Goal: Information Seeking & Learning: Learn about a topic

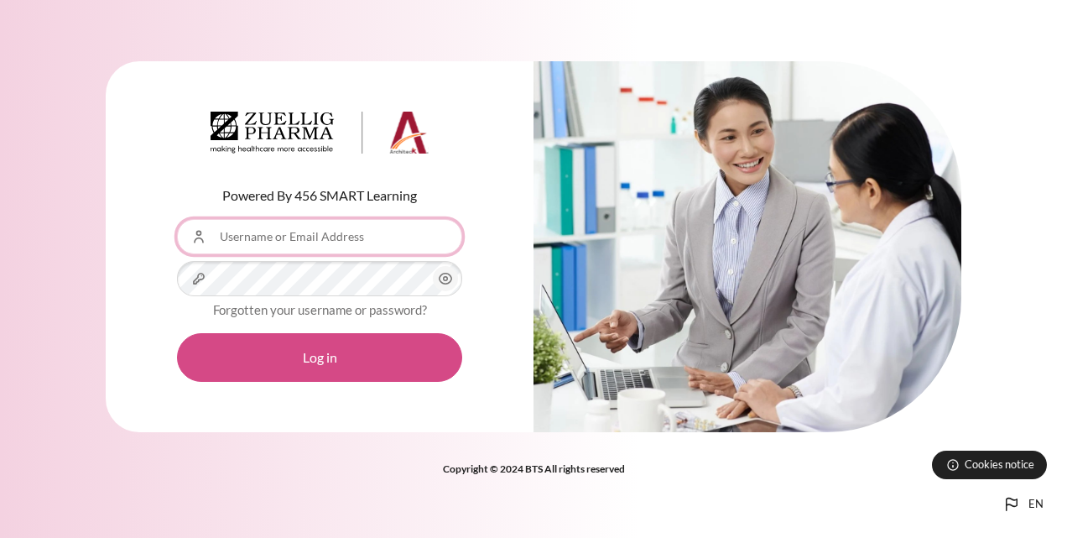
type input "[EMAIL_ADDRESS][DOMAIN_NAME]"
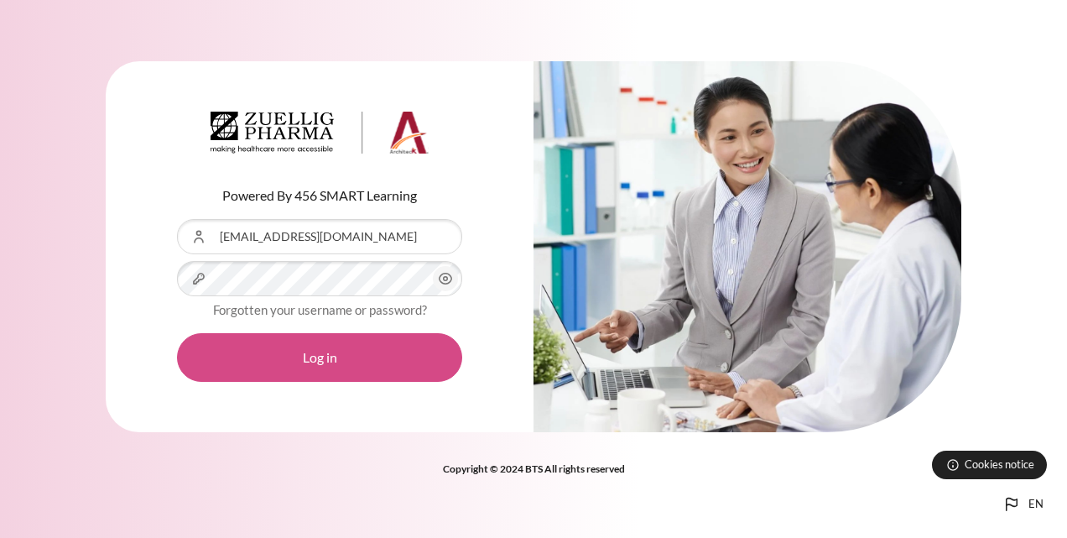
click at [329, 360] on button "Log in" at bounding box center [319, 357] width 285 height 49
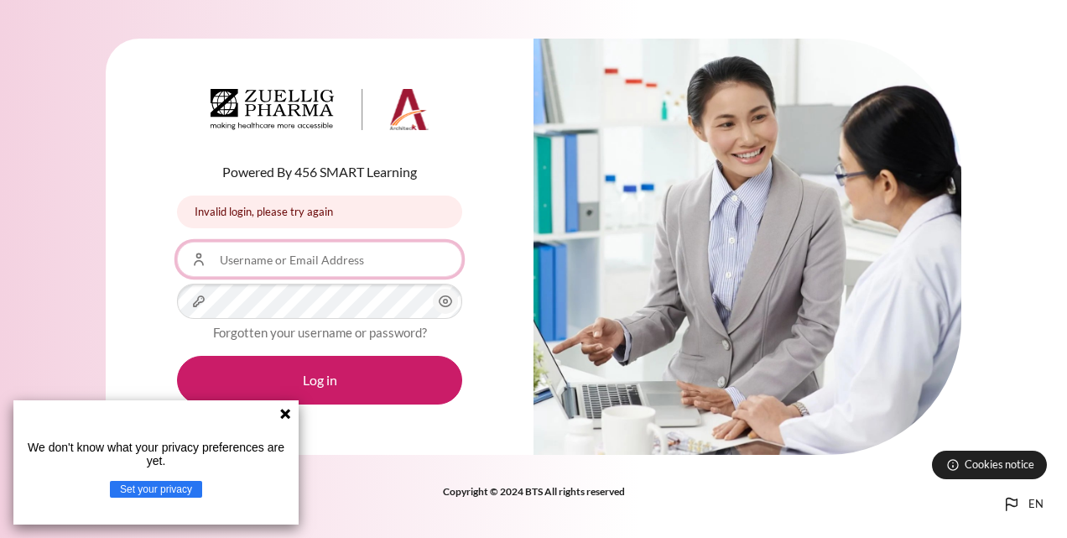
type input "[EMAIL_ADDRESS][DOMAIN_NAME]"
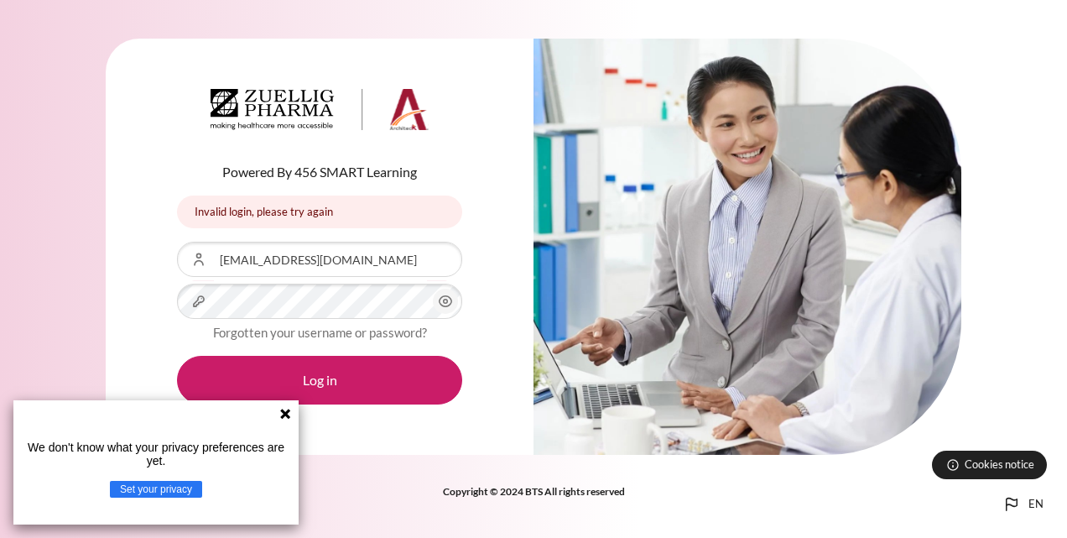
drag, startPoint x: 285, startPoint y: 418, endPoint x: 317, endPoint y: 391, distance: 41.7
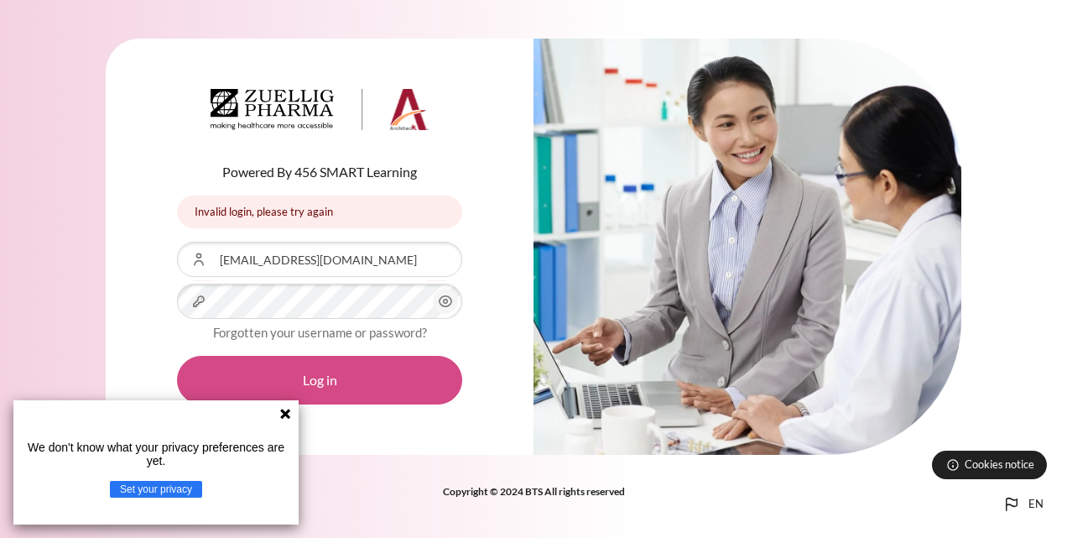
click at [285, 418] on icon at bounding box center [285, 413] width 13 height 13
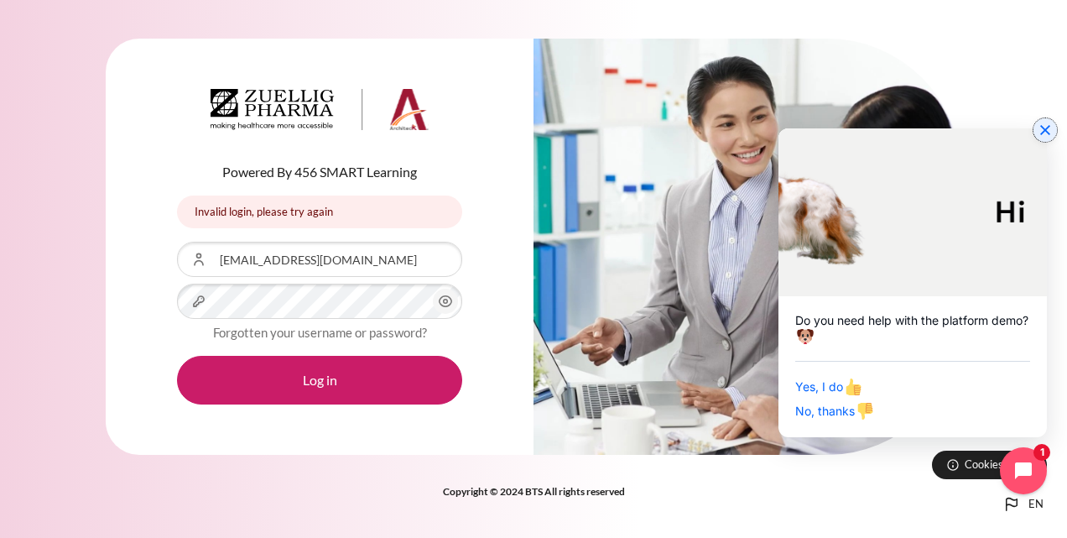
click at [1045, 129] on icon "Close chat widget" at bounding box center [1045, 130] width 17 height 17
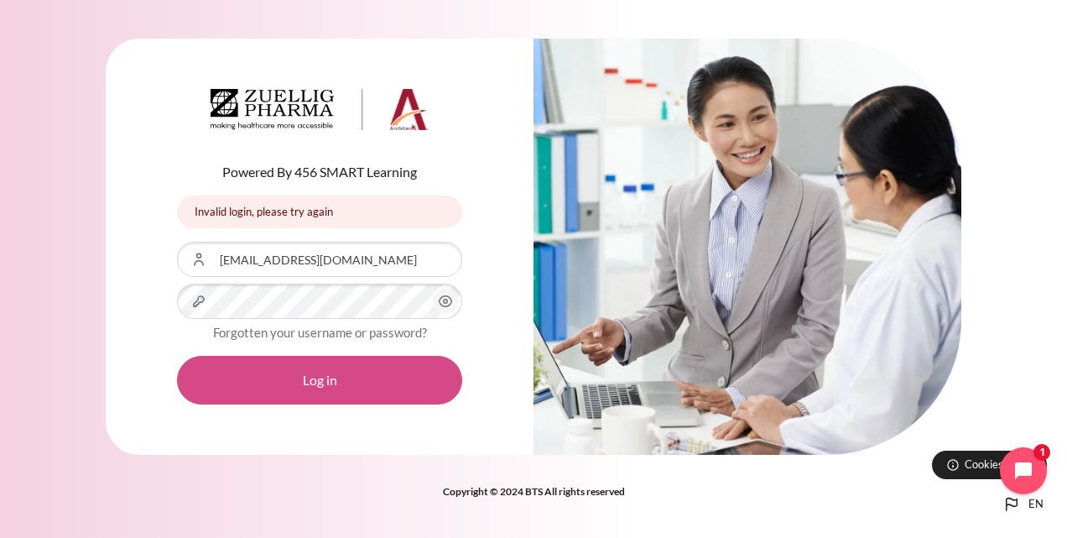
click at [314, 388] on button "Log in" at bounding box center [319, 380] width 285 height 49
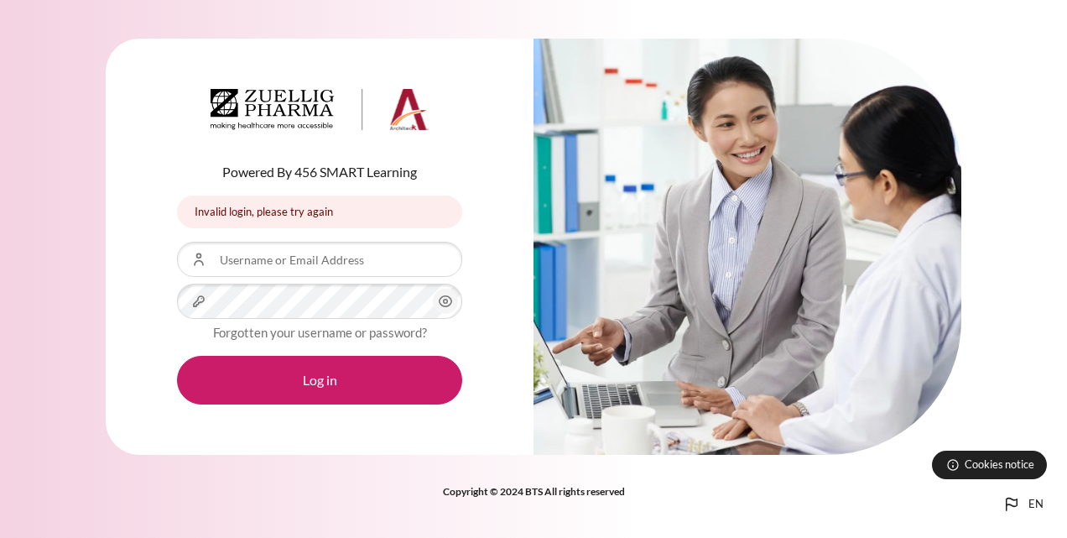
type input "[EMAIL_ADDRESS][DOMAIN_NAME]"
click at [445, 306] on icon "Content" at bounding box center [446, 301] width 13 height 11
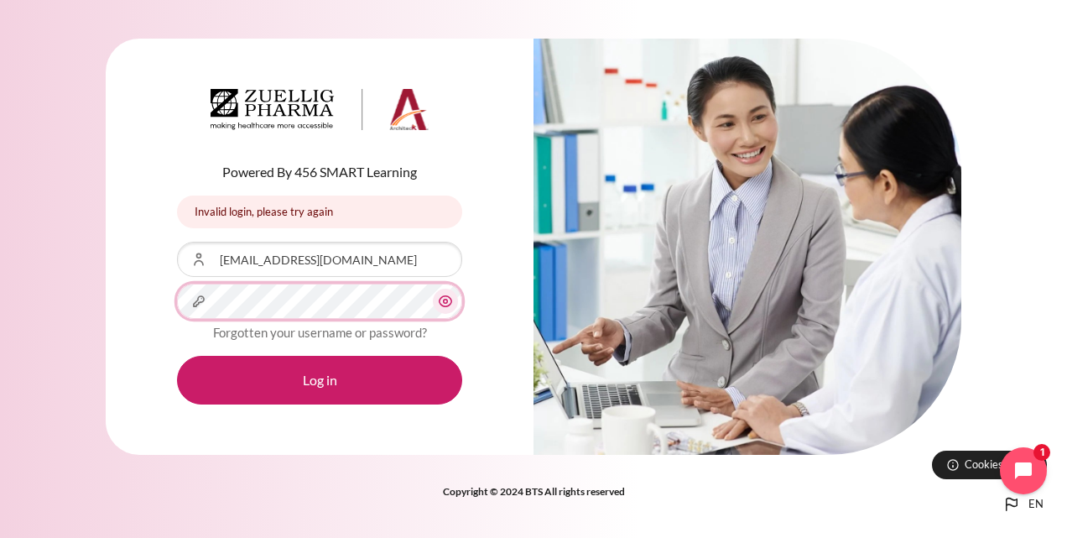
click at [191, 307] on div "Password" at bounding box center [319, 301] width 285 height 35
click at [151, 406] on div "Powered By 456 SMART Learning Invalid login, please try again Invalid login, pl…" at bounding box center [320, 247] width 428 height 417
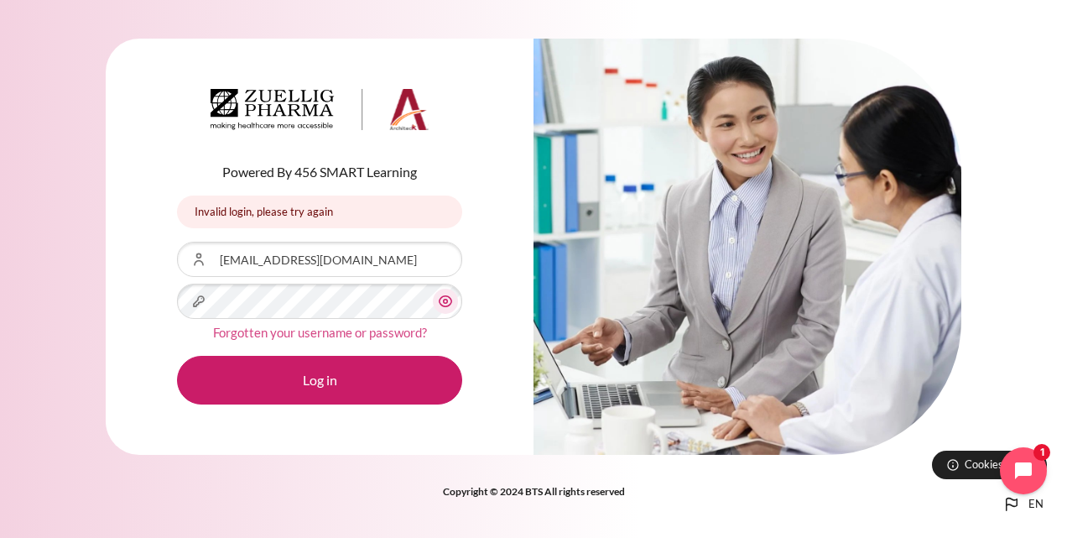
click at [344, 335] on link "Forgotten your username or password?" at bounding box center [320, 332] width 214 height 15
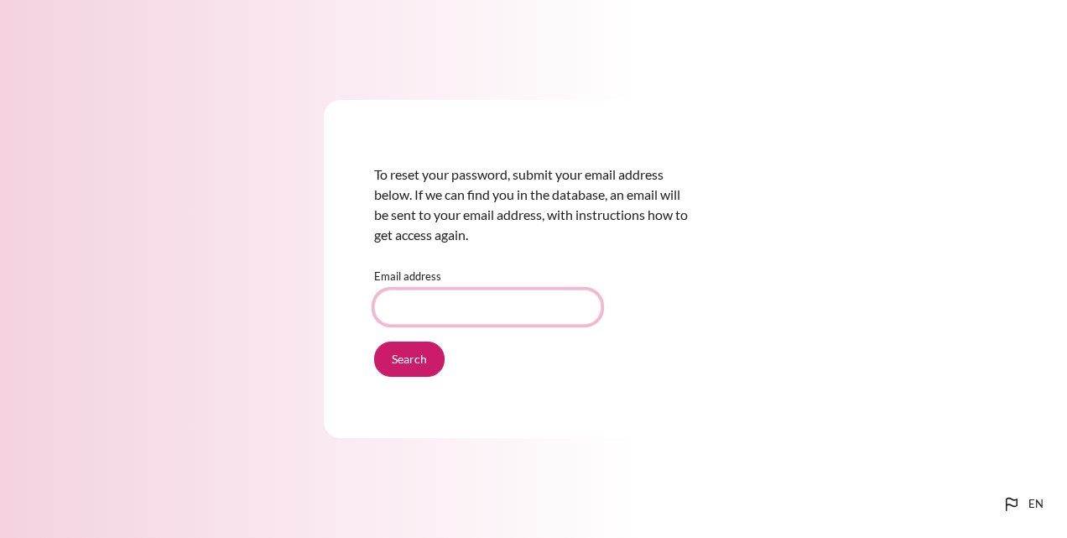
click at [417, 305] on input "Email address" at bounding box center [487, 306] width 227 height 35
type input "[EMAIL_ADDRESS][DOMAIN_NAME]"
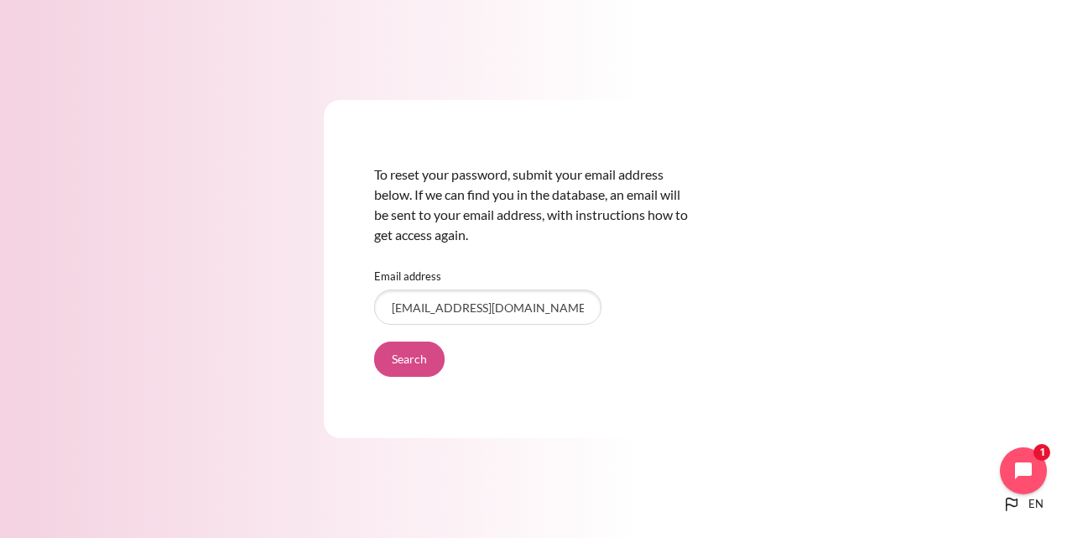
click at [408, 358] on input "Search" at bounding box center [409, 358] width 70 height 35
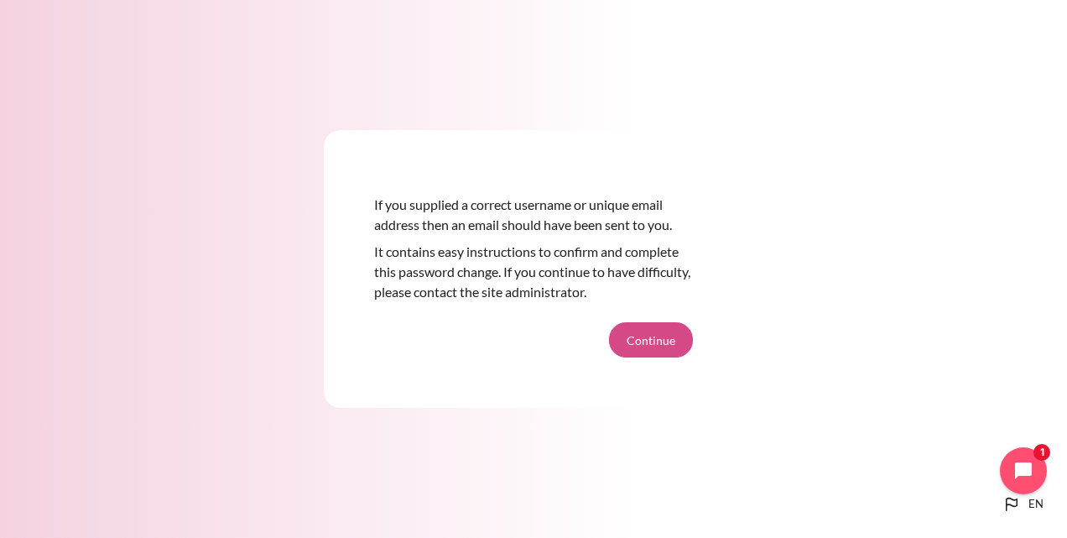
click at [667, 345] on button "Continue" at bounding box center [651, 339] width 84 height 35
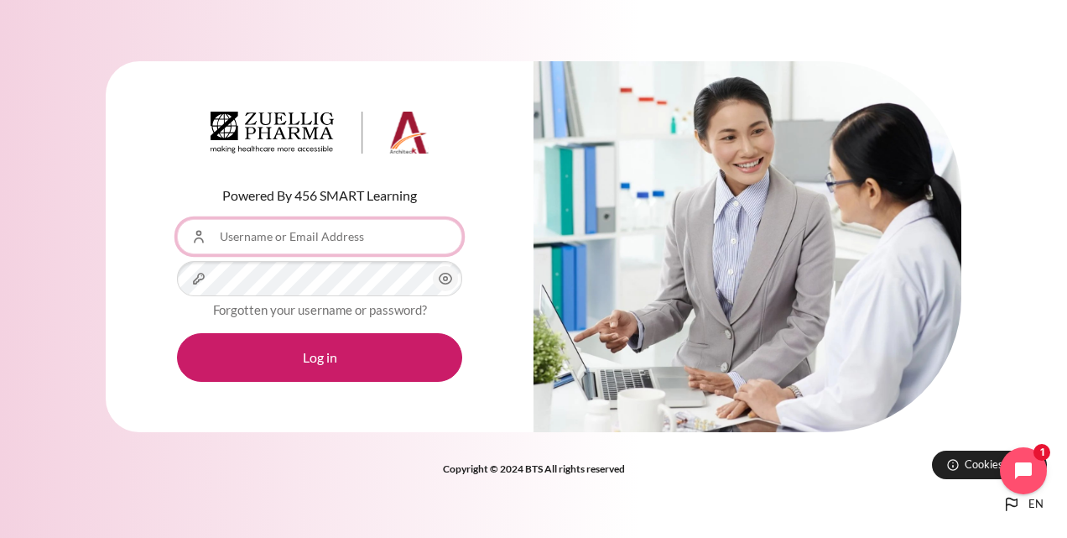
type input "tchiang@zuelligpharma.com"
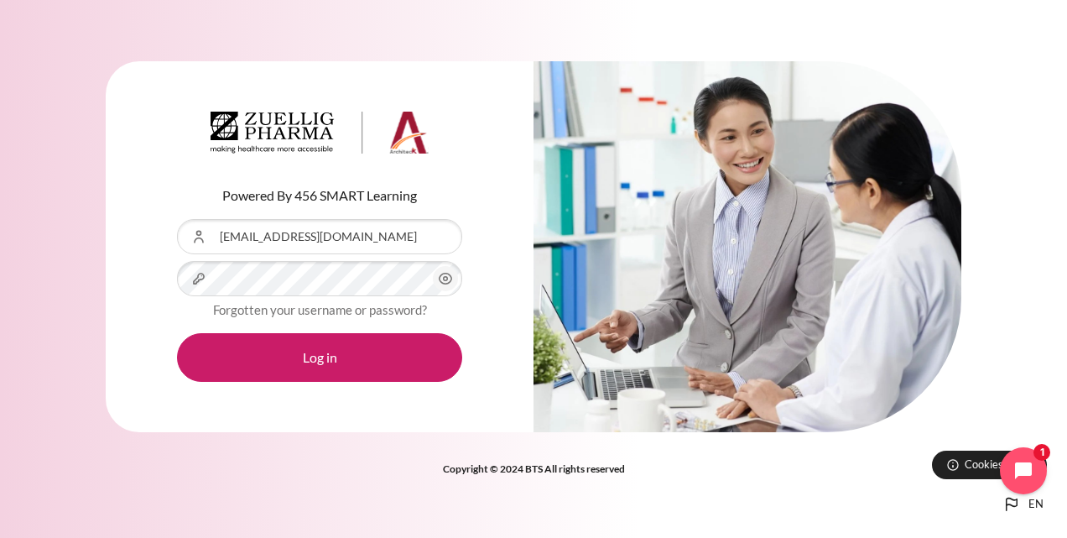
click at [255, 262] on form "Username or Email Address tchiang@zuelligpharma.com Password Forgotten your use…" at bounding box center [319, 300] width 285 height 163
drag, startPoint x: 257, startPoint y: 255, endPoint x: 196, endPoint y: 278, distance: 64.5
click at [196, 278] on div "Password" at bounding box center [319, 278] width 285 height 35
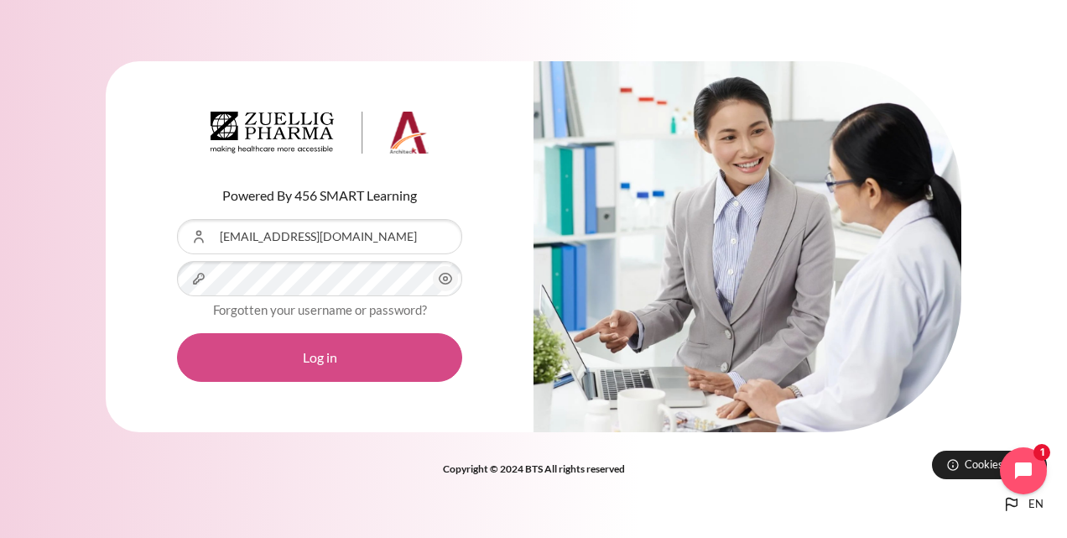
click at [200, 355] on button "Log in" at bounding box center [319, 357] width 285 height 49
click at [322, 362] on button "Log in" at bounding box center [319, 357] width 285 height 49
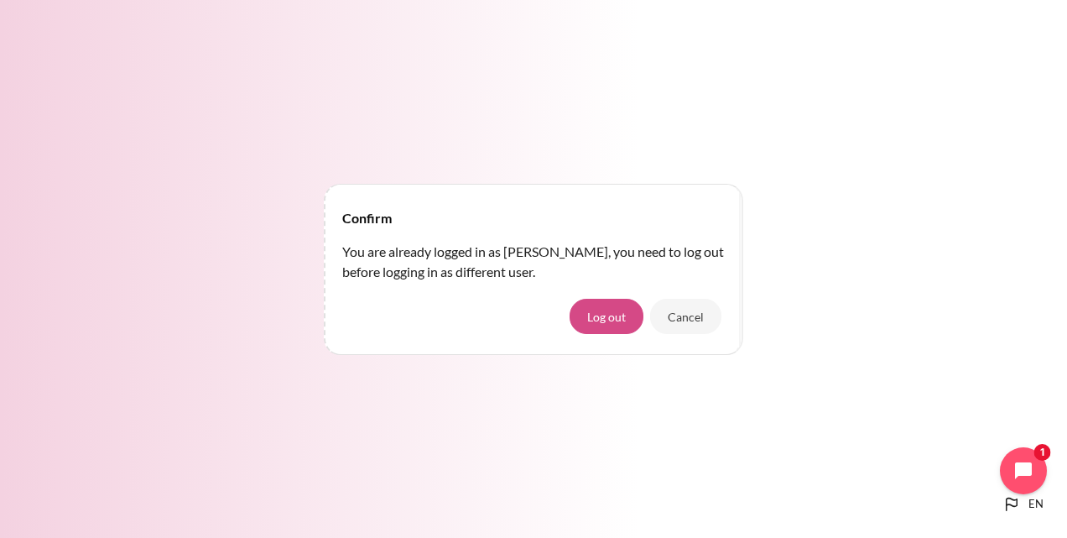
click at [612, 311] on button "Log out" at bounding box center [607, 316] width 74 height 35
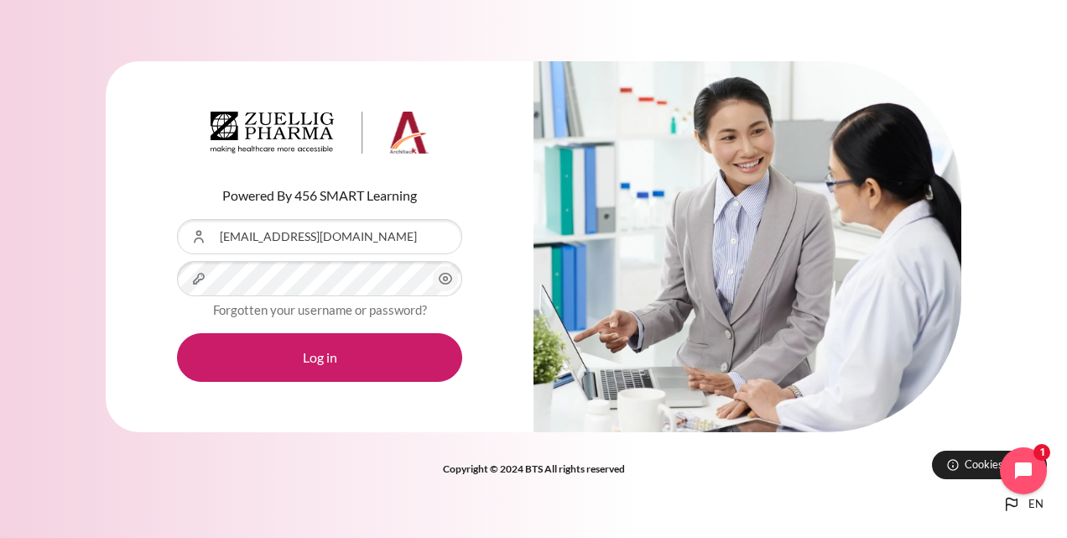
click at [445, 277] on circle "Content" at bounding box center [446, 279] width 4 height 4
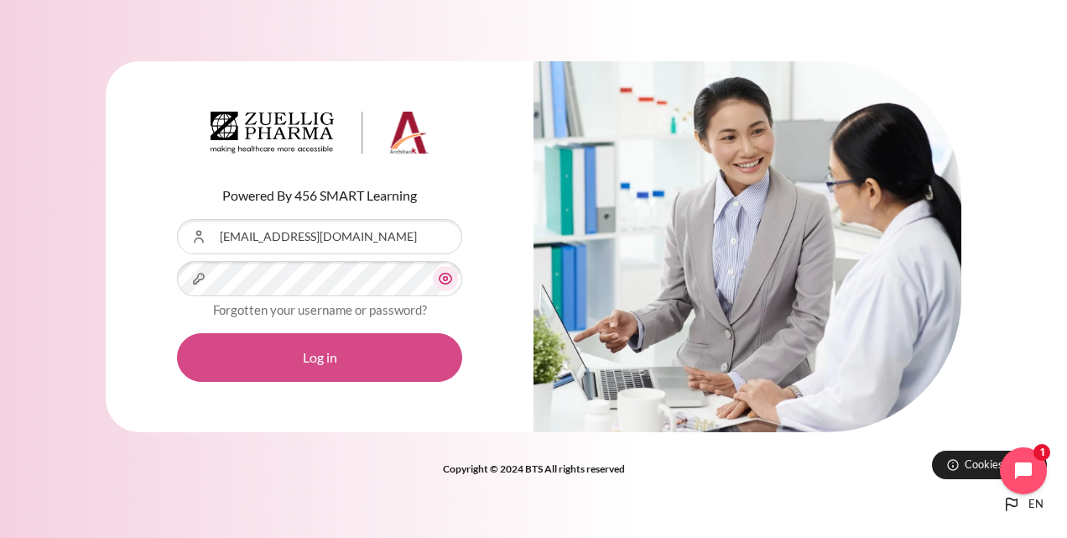
click at [319, 346] on button "Log in" at bounding box center [319, 357] width 285 height 49
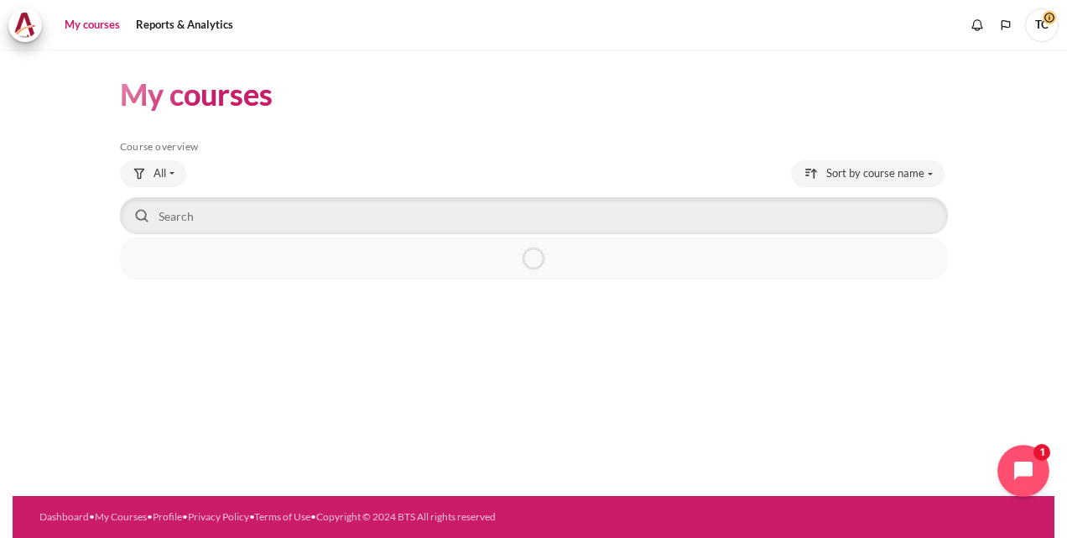
click at [1033, 467] on icon "Open chat widget" at bounding box center [1033, 471] width 26 height 26
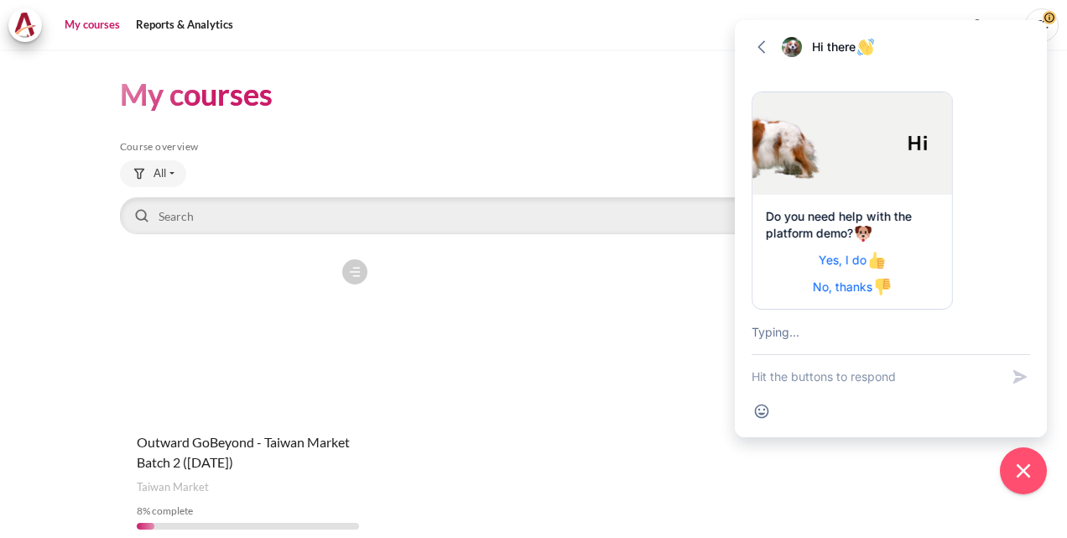
scroll to position [53, 0]
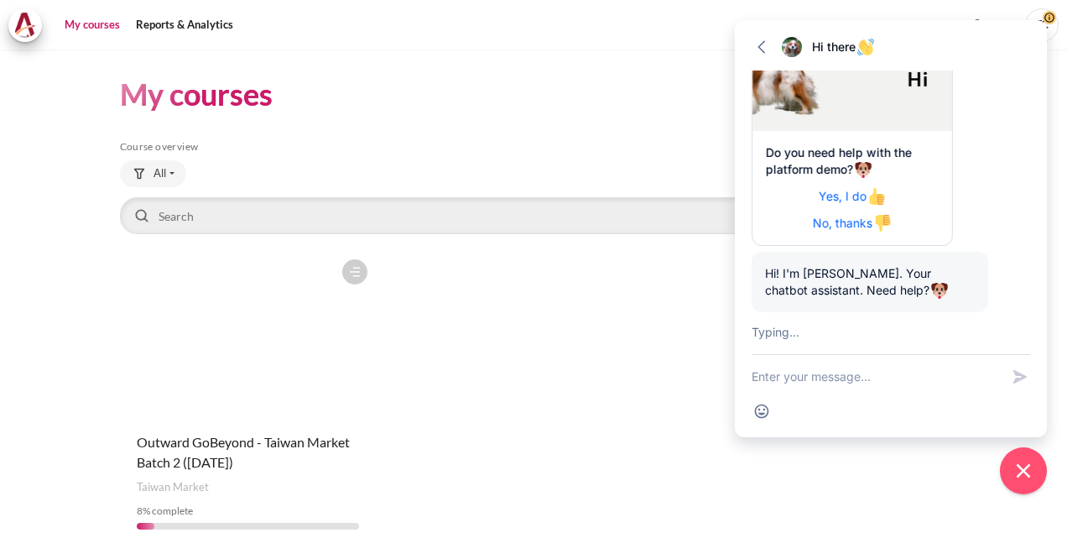
click at [512, 356] on div "Course is starred Actions for course Outward GoBeyond - Taiwan Market Batch 2 (…" at bounding box center [534, 397] width 828 height 292
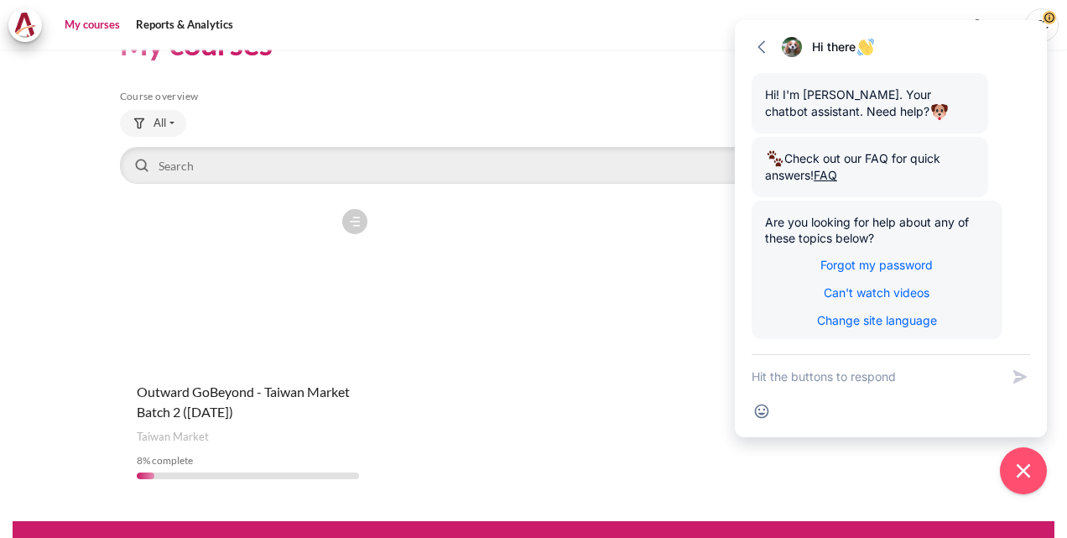
scroll to position [75, 0]
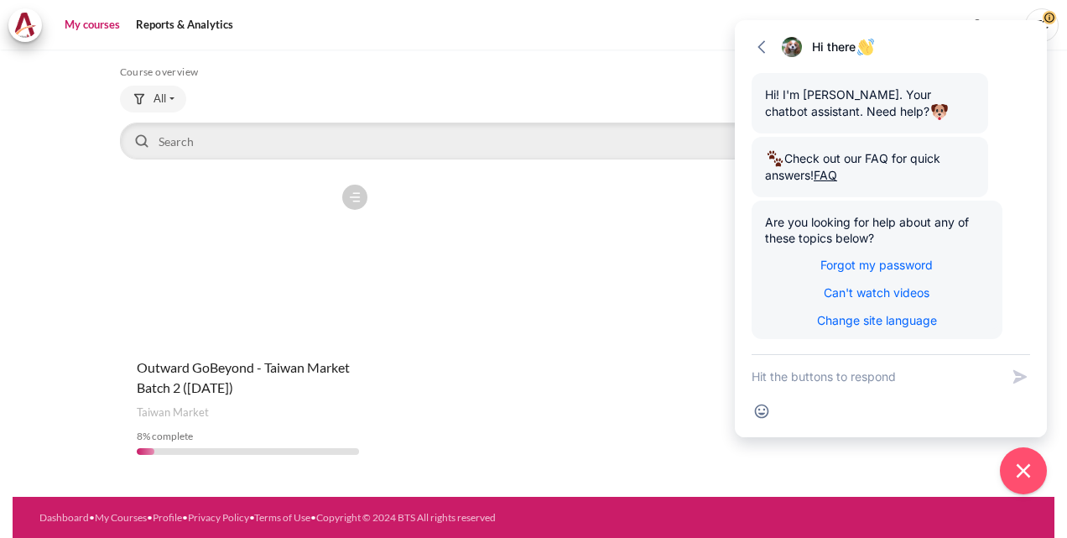
click at [267, 330] on figure "Content" at bounding box center [248, 260] width 256 height 168
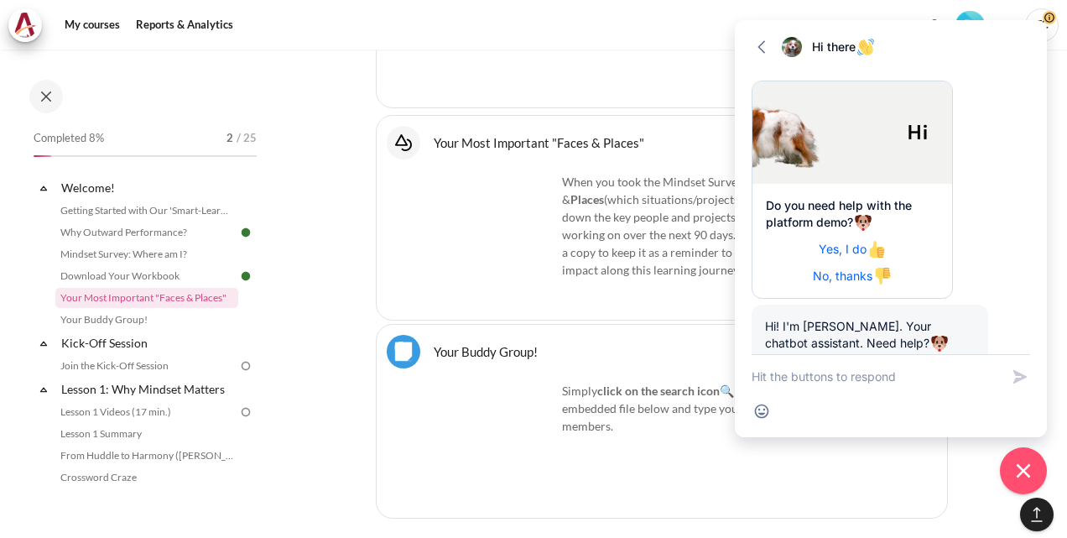
scroll to position [1389, 0]
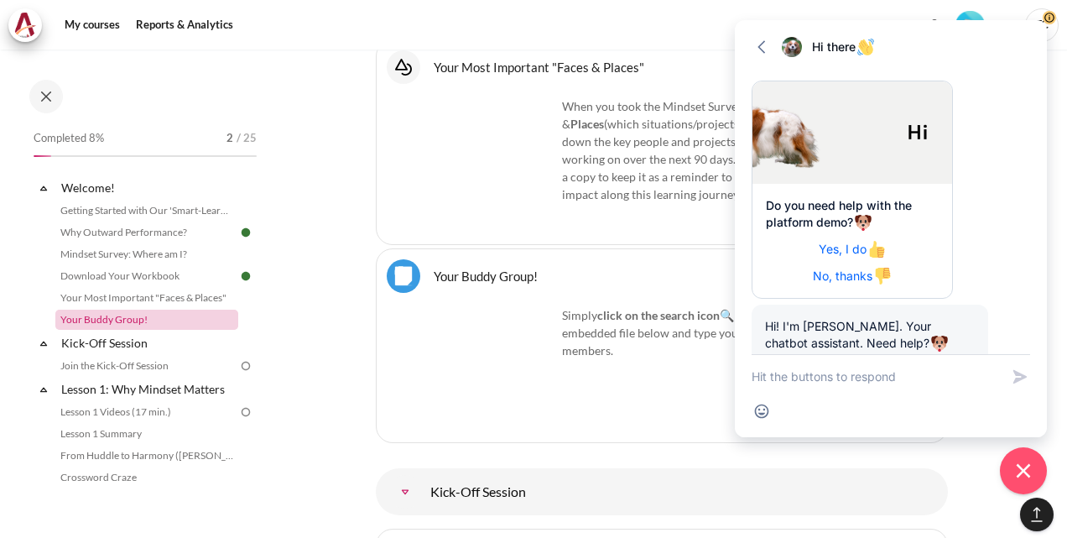
click at [129, 320] on link "Your Buddy Group!" at bounding box center [146, 320] width 183 height 20
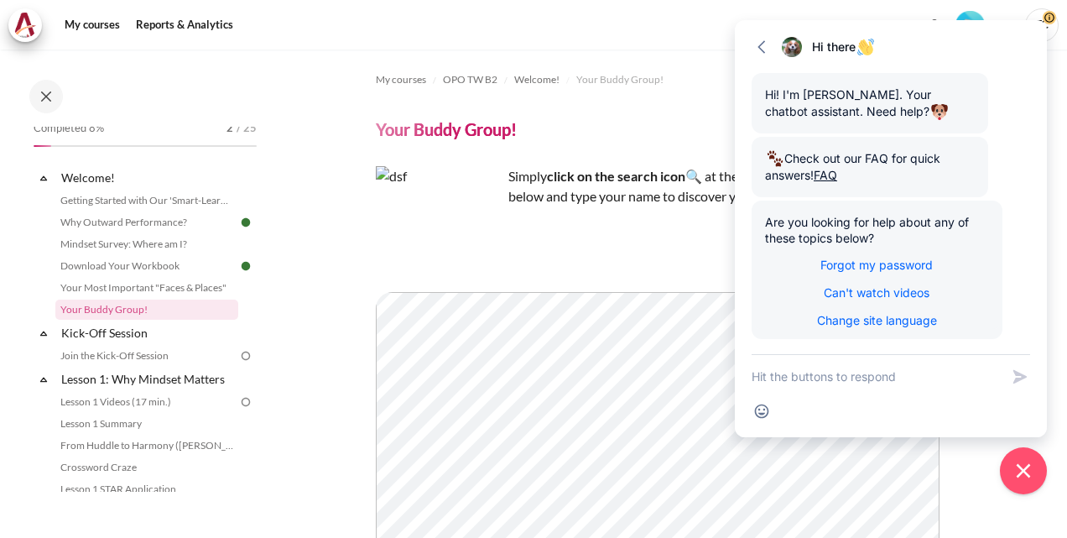
scroll to position [84, 0]
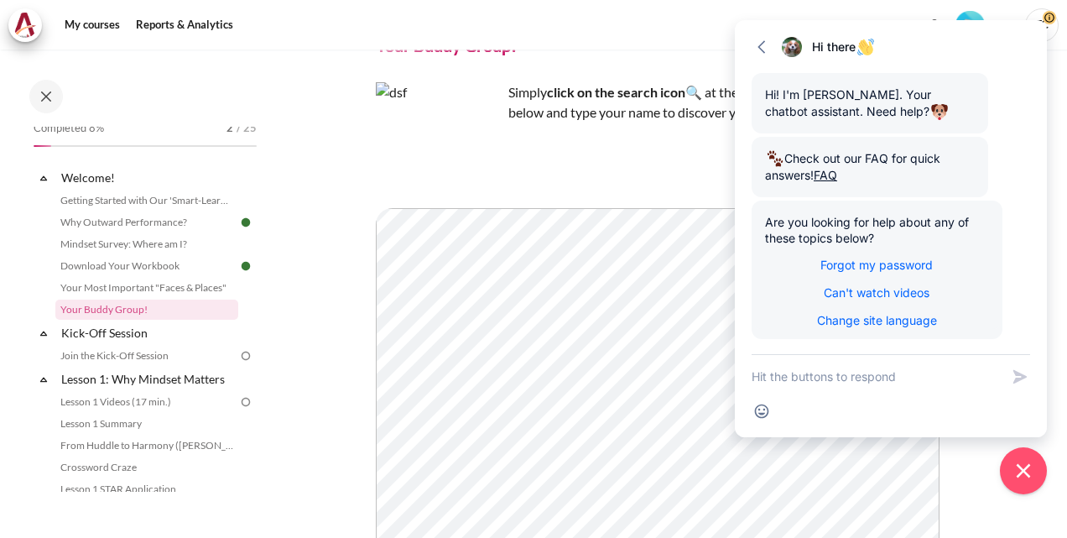
click at [702, 39] on div "My courses Reports & Analytics More" at bounding box center [533, 25] width 1050 height 34
click at [758, 47] on icon "button" at bounding box center [762, 46] width 8 height 13
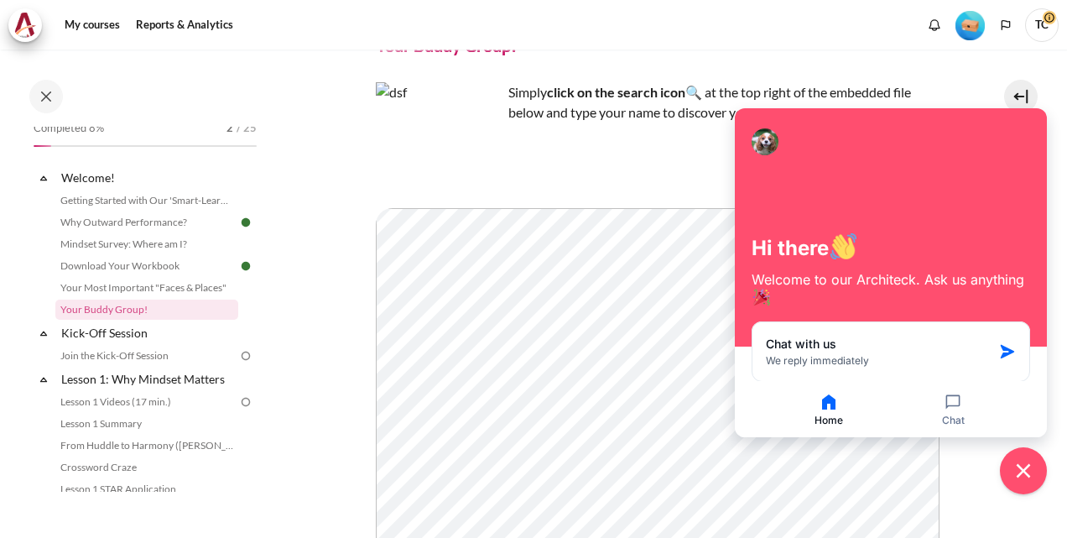
click at [654, 57] on div "My courses OPO TW B2 Welcome! Your Buddy Group! Your Buddy Group! Simply click …" at bounding box center [662, 351] width 572 height 771
click at [1010, 117] on div "Hi there Welcome to our Architeck. Ask us anything" at bounding box center [891, 227] width 312 height 238
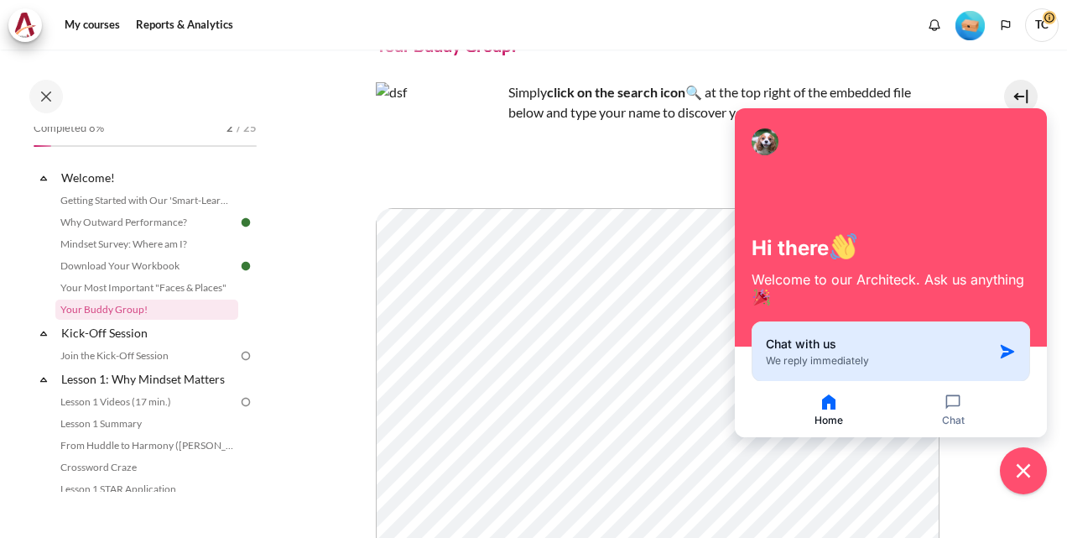
click at [1016, 356] on button "Chat with us We reply immediately" at bounding box center [891, 351] width 279 height 60
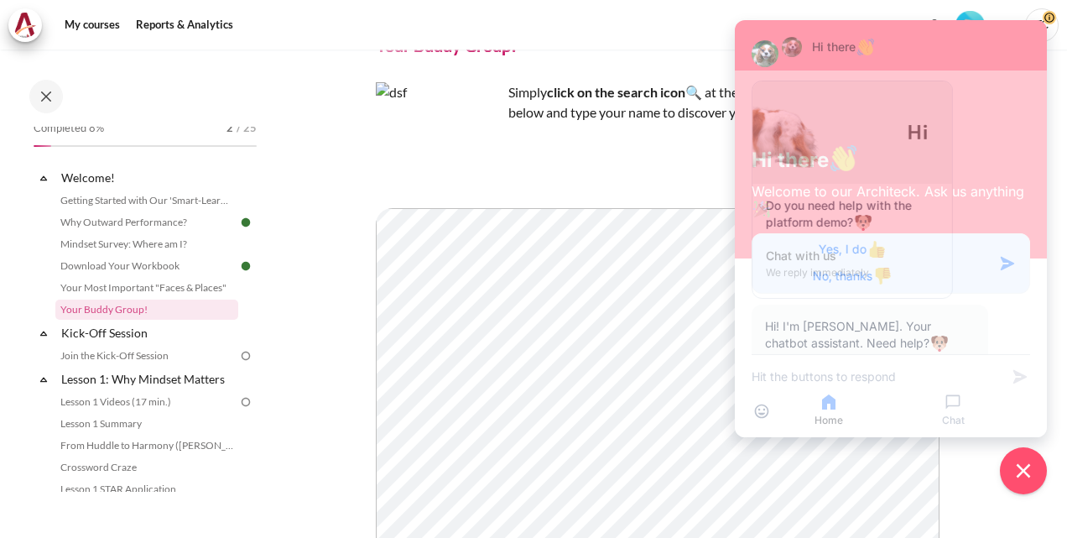
scroll to position [232, 0]
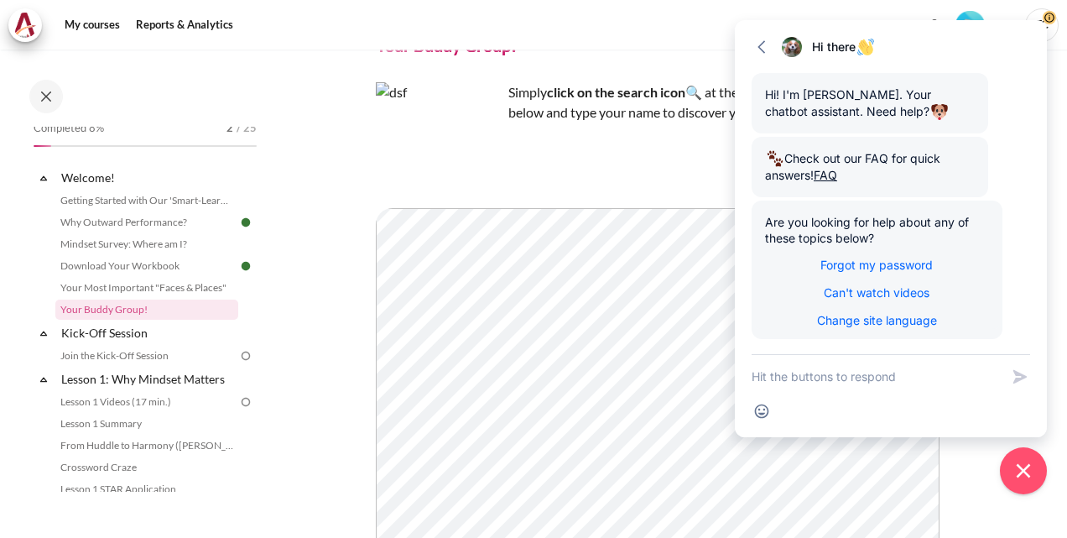
click at [982, 457] on section "My courses OPO TW B2 Welcome! Your Buddy Group! Your Buddy Group! Simply" at bounding box center [661, 387] width 786 height 843
click at [954, 485] on section "My courses OPO TW B2 Welcome! Your Buddy Group! Your Buddy Group! Simply" at bounding box center [661, 387] width 786 height 843
click at [953, 487] on section "My courses OPO TW B2 Welcome! Your Buddy Group! Your Buddy Group! Simply" at bounding box center [661, 387] width 786 height 843
click at [1030, 475] on icon "Close chat widget" at bounding box center [1024, 471] width 26 height 26
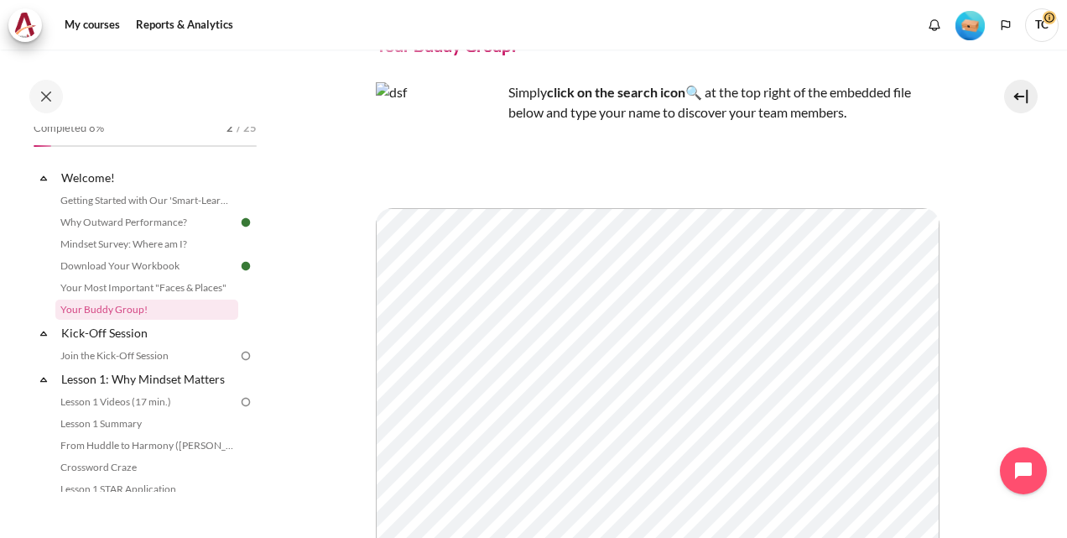
drag, startPoint x: 940, startPoint y: 226, endPoint x: 962, endPoint y: 232, distance: 22.6
click at [962, 232] on section "My courses OPO TW B2 Welcome! Your Buddy Group! Your Buddy Group! Simply" at bounding box center [661, 387] width 786 height 843
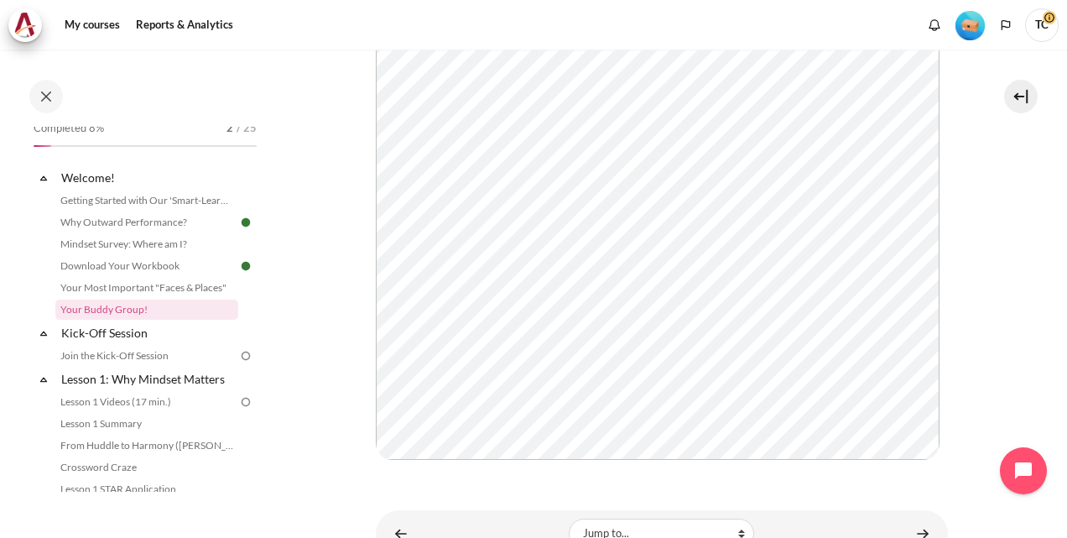
scroll to position [416, 0]
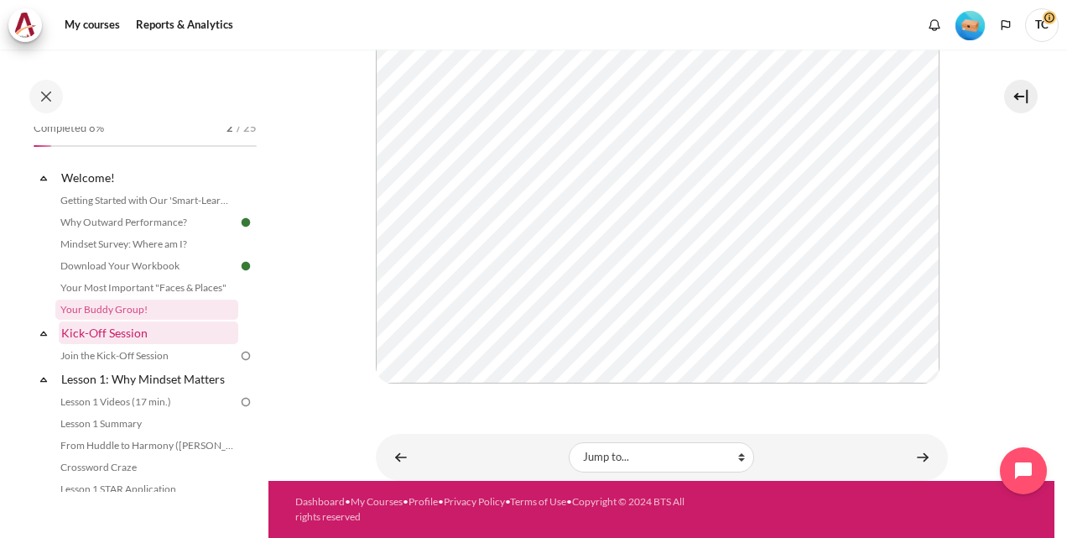
click at [117, 327] on link "Kick-Off Session" at bounding box center [149, 332] width 180 height 23
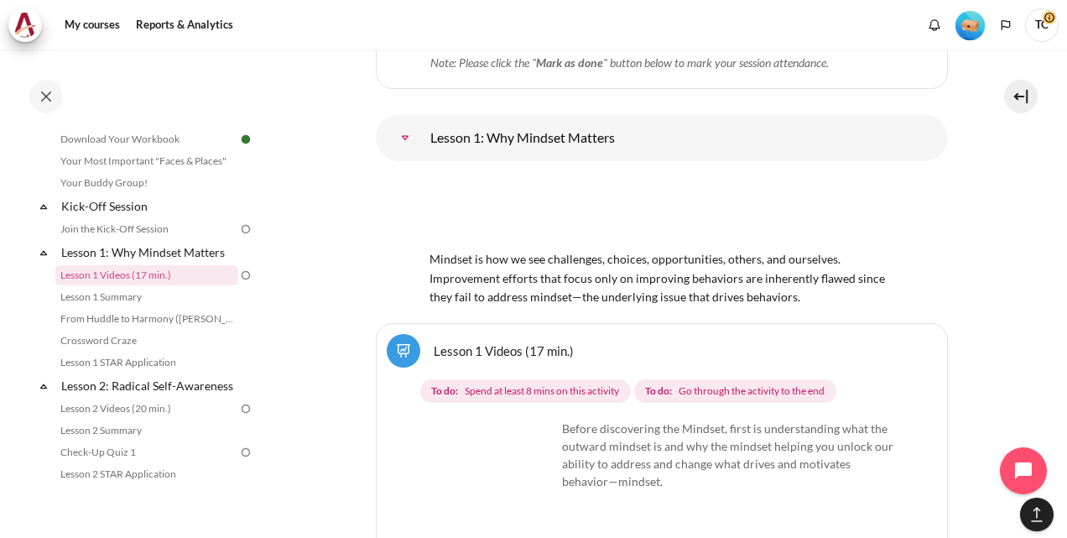
scroll to position [2338, 0]
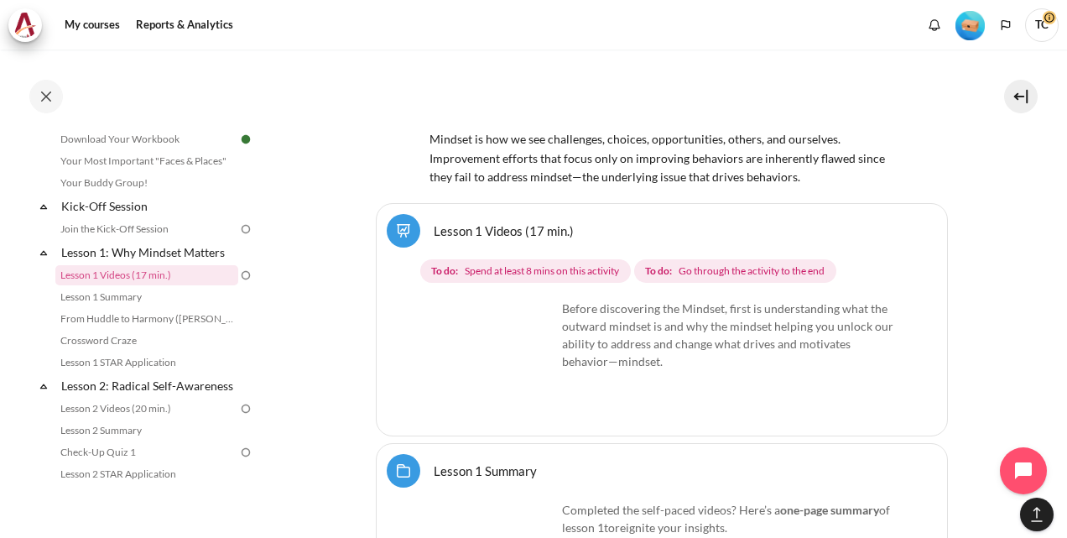
click at [539, 384] on img "Content" at bounding box center [493, 363] width 126 height 126
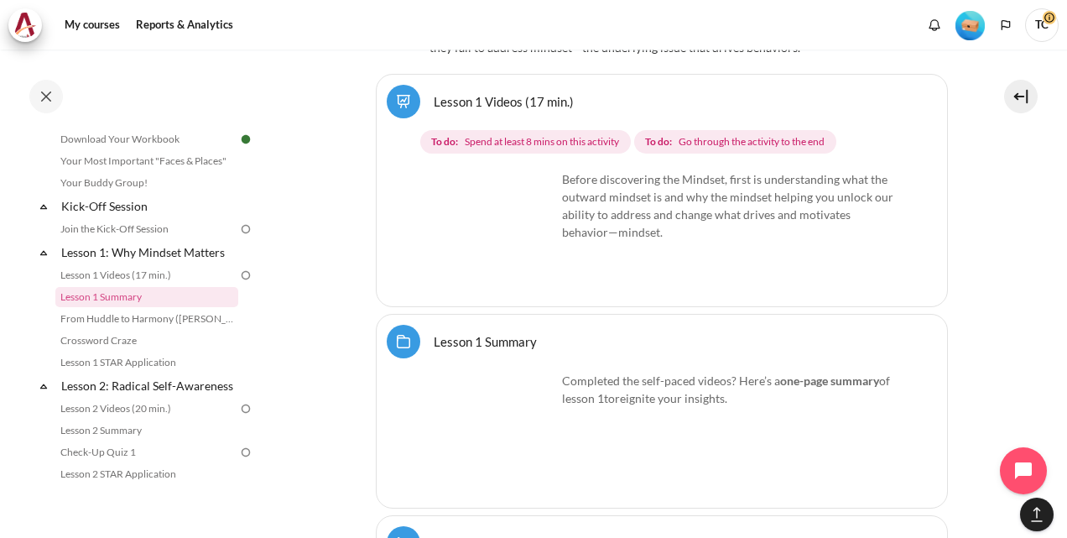
scroll to position [2506, 0]
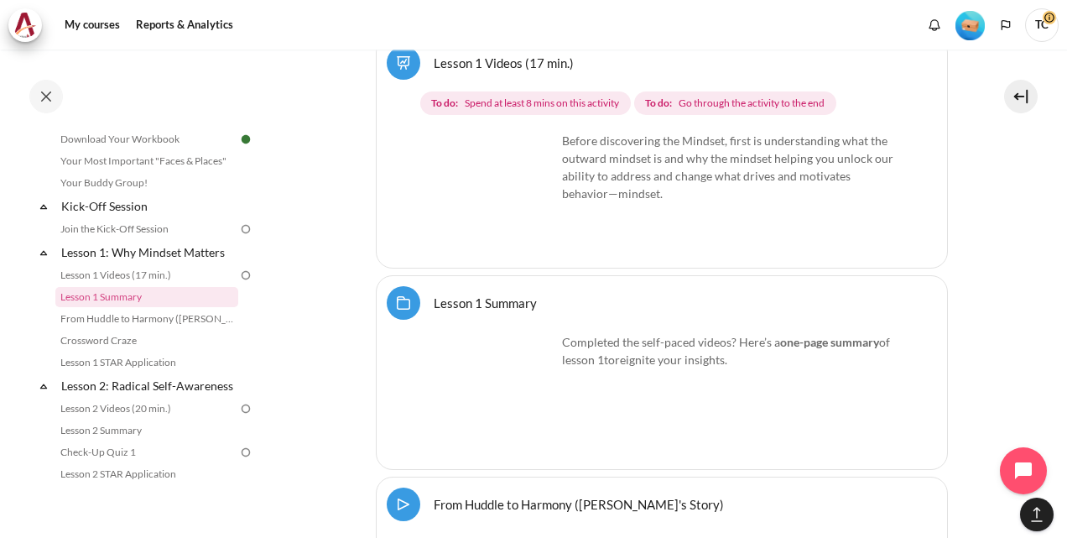
click at [534, 215] on img "Content" at bounding box center [493, 239] width 126 height 126
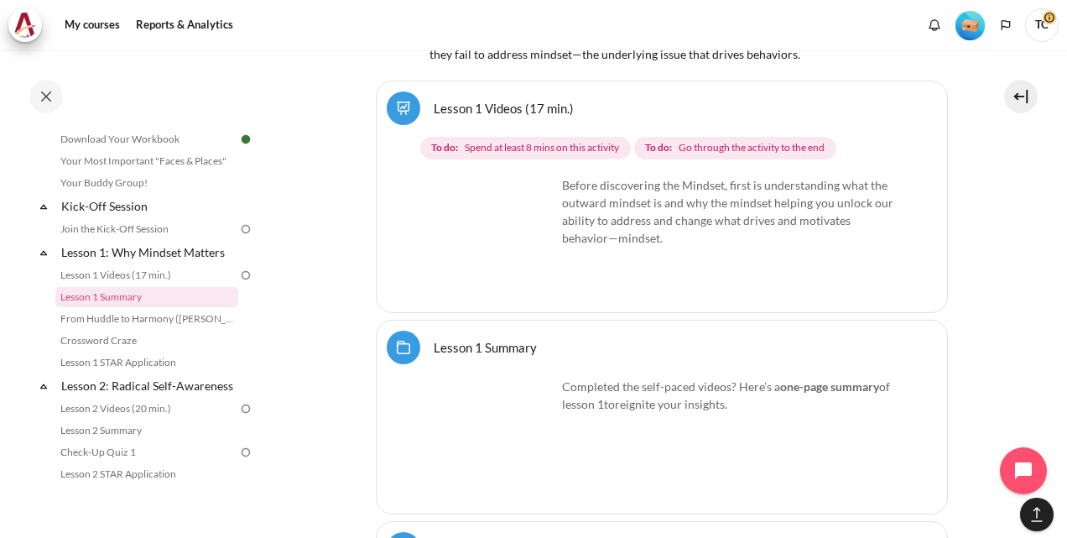
click at [534, 215] on img "Content" at bounding box center [493, 239] width 126 height 126
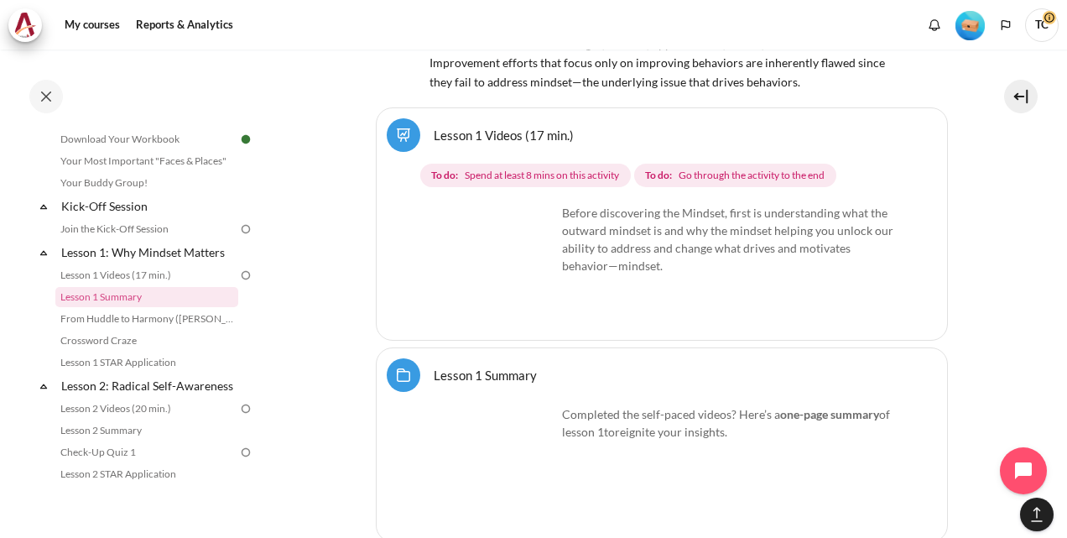
click at [534, 215] on img "Content" at bounding box center [493, 267] width 126 height 126
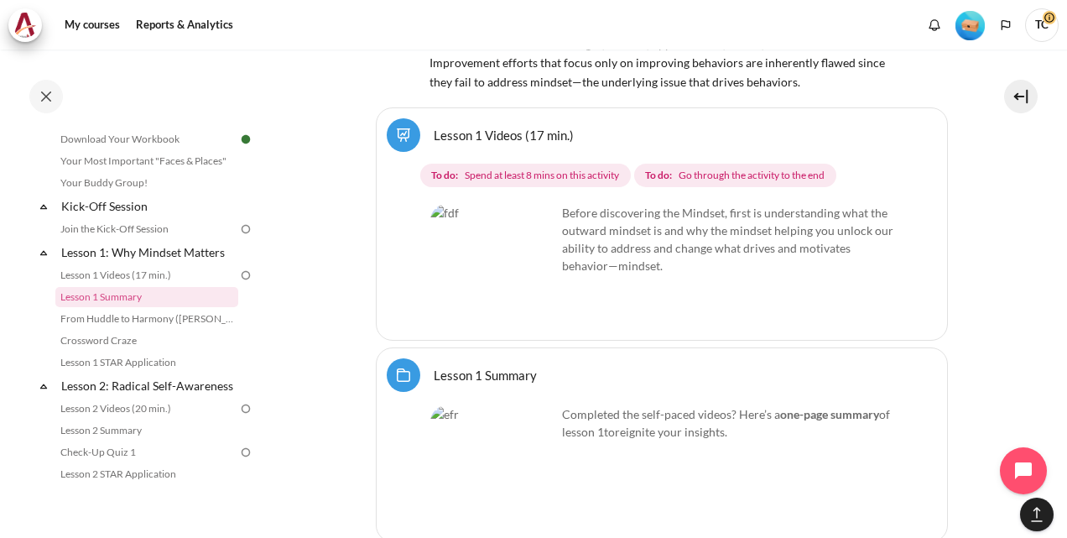
click at [534, 215] on img "Content" at bounding box center [493, 267] width 126 height 126
click at [535, 219] on img "Content" at bounding box center [493, 267] width 126 height 126
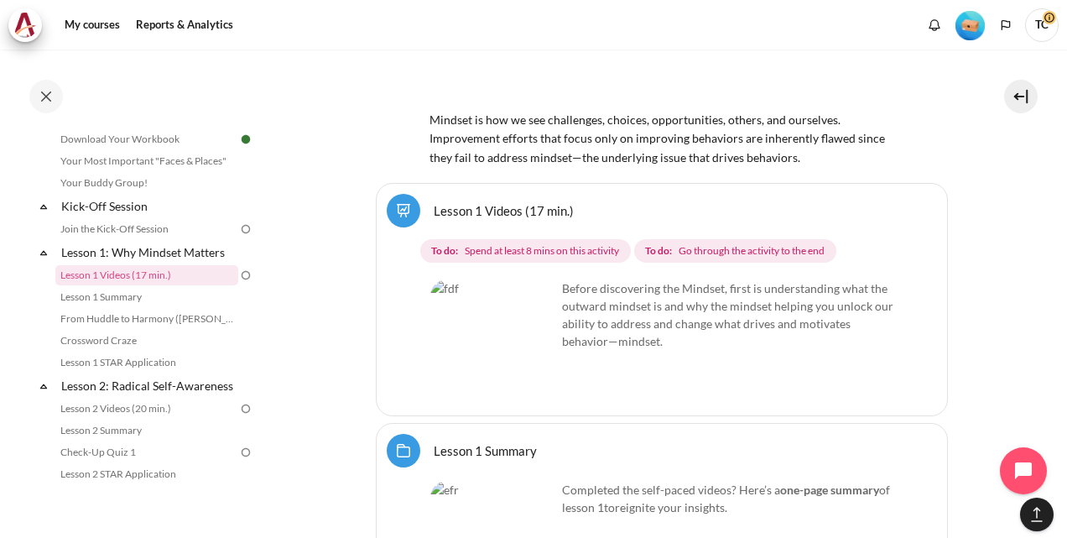
scroll to position [2338, 0]
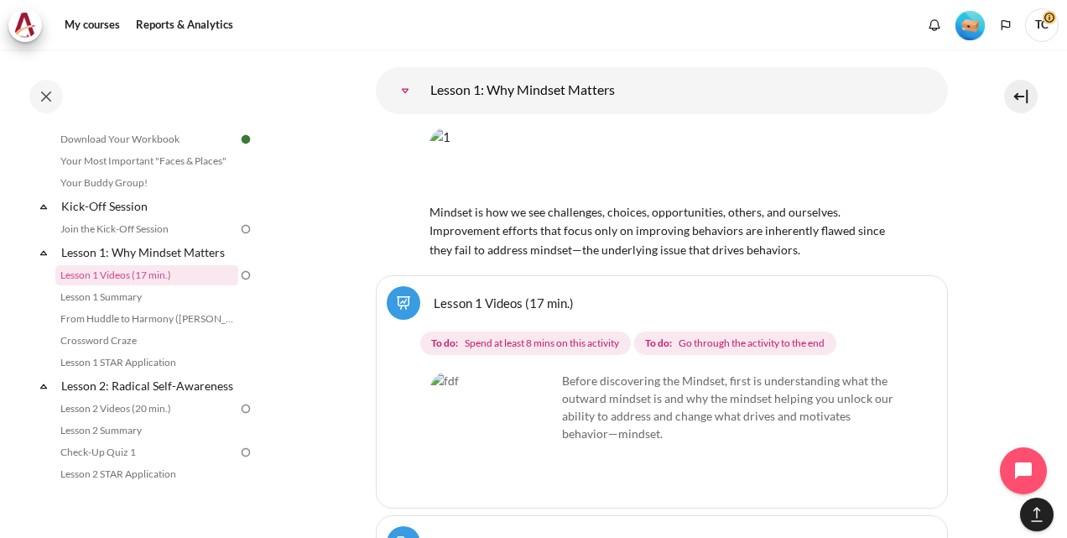
click at [499, 294] on link "Lesson 1 Videos (17 min.)" at bounding box center [504, 302] width 140 height 16
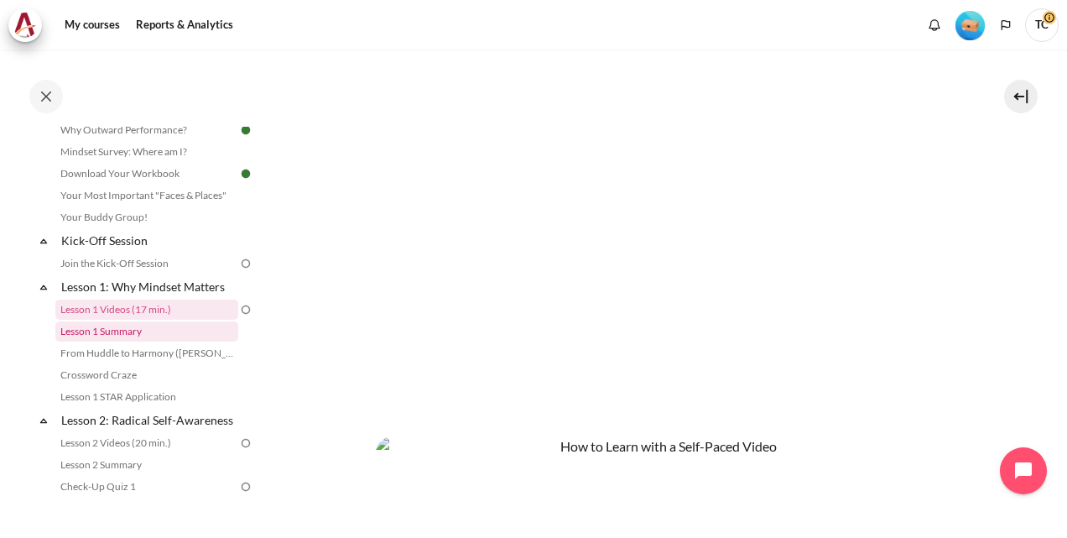
scroll to position [186, 0]
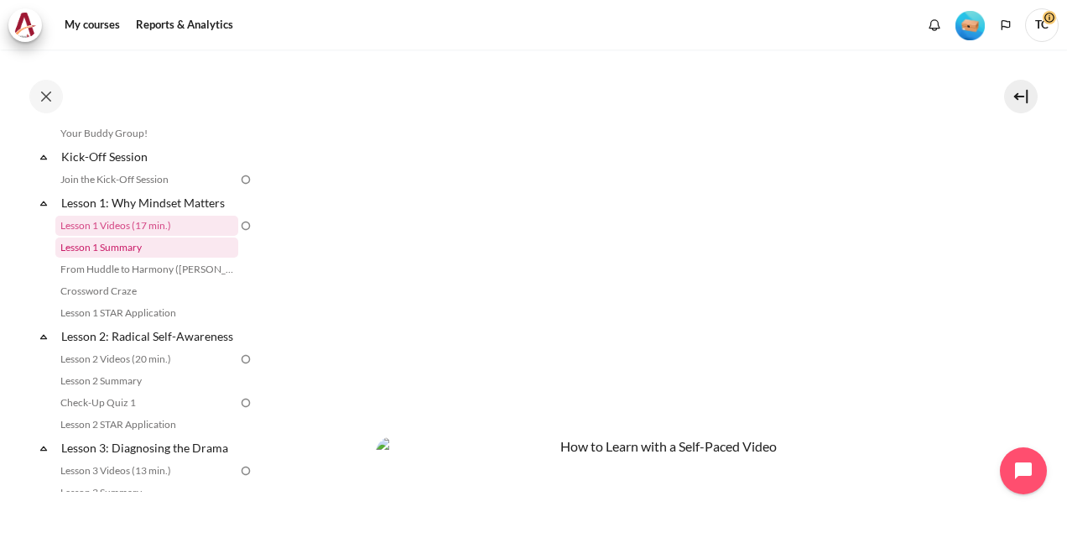
click at [128, 240] on link "Lesson 1 Summary" at bounding box center [146, 247] width 183 height 20
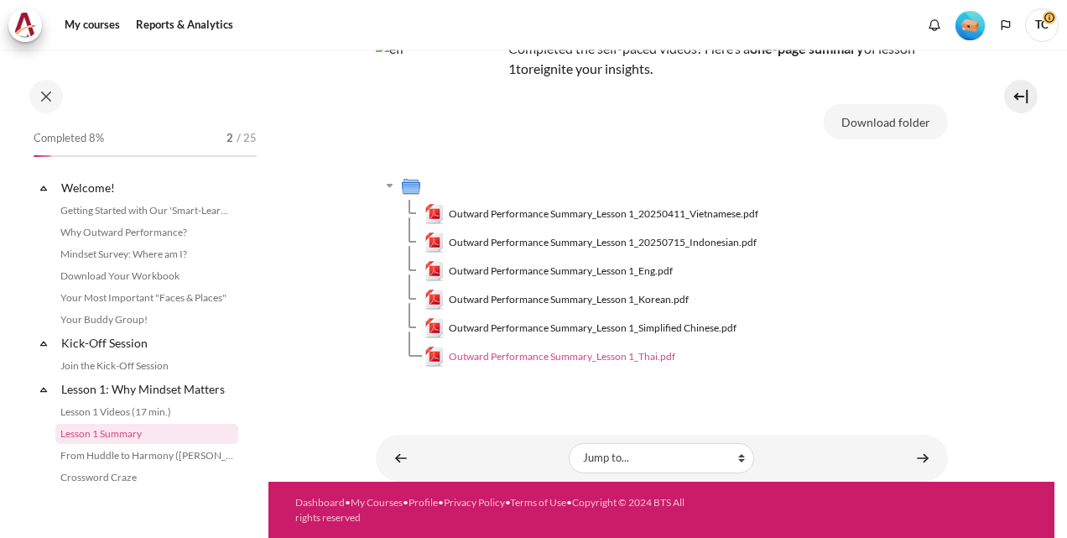
scroll to position [124, 0]
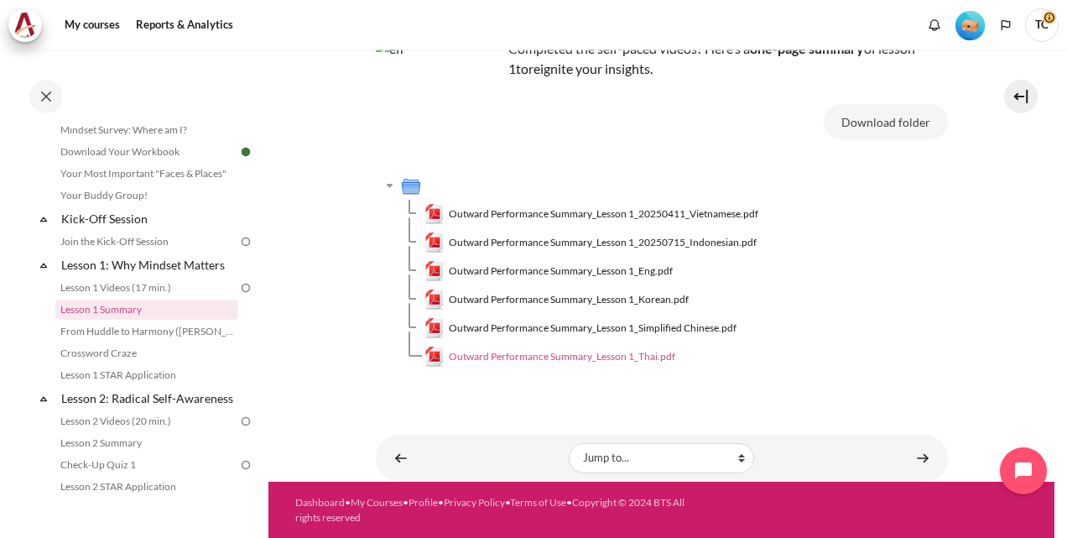
click at [627, 361] on span "Outward Performance Summary_Lesson 1_Thai.pdf" at bounding box center [562, 356] width 227 height 15
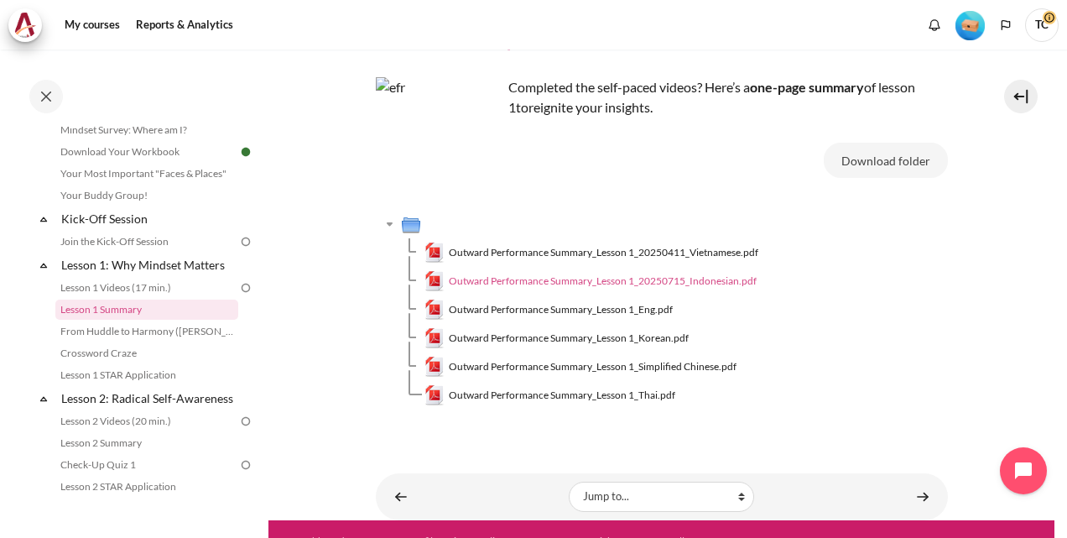
scroll to position [128, 0]
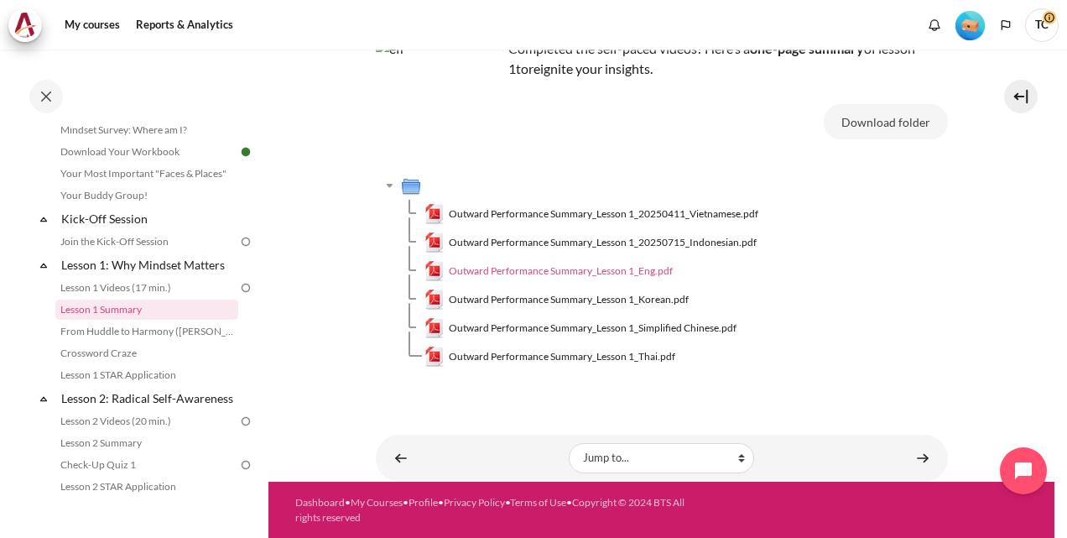
click at [652, 268] on span "Outward Performance Summary_Lesson 1_Eng.pdf" at bounding box center [561, 270] width 224 height 15
click at [639, 268] on span "Outward Performance Summary_Lesson 1_Eng.pdf" at bounding box center [561, 270] width 224 height 15
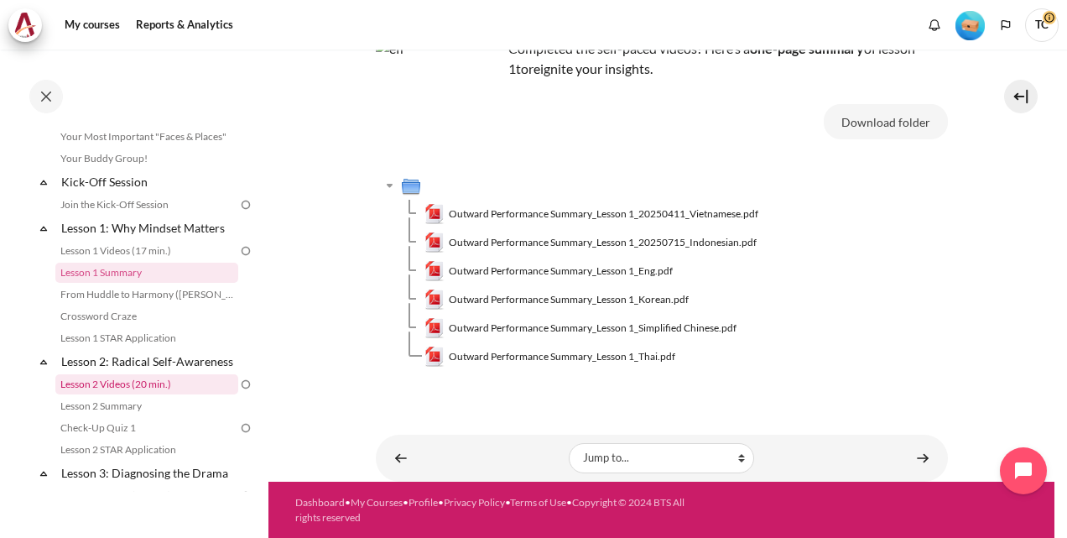
scroll to position [168, 0]
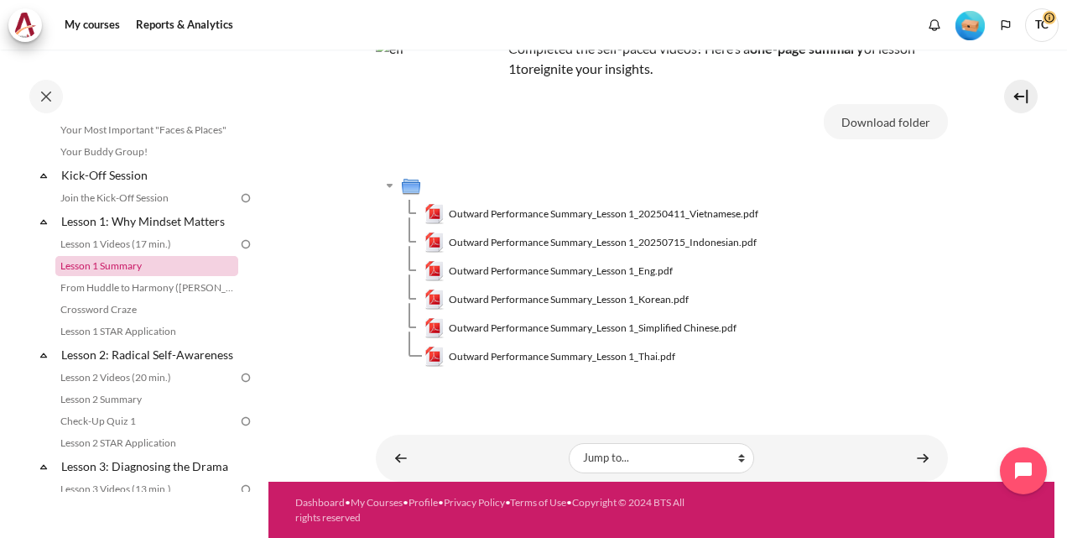
click at [131, 262] on link "Lesson 1 Summary" at bounding box center [146, 266] width 183 height 20
click at [141, 287] on link "From Huddle to Harmony ([PERSON_NAME]'s Story)" at bounding box center [146, 288] width 183 height 20
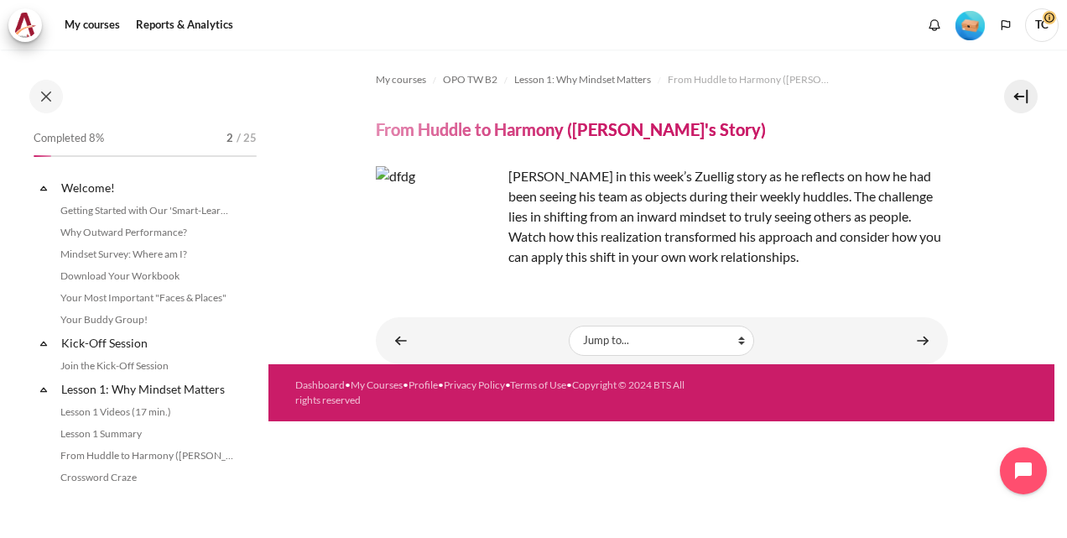
scroll to position [146, 0]
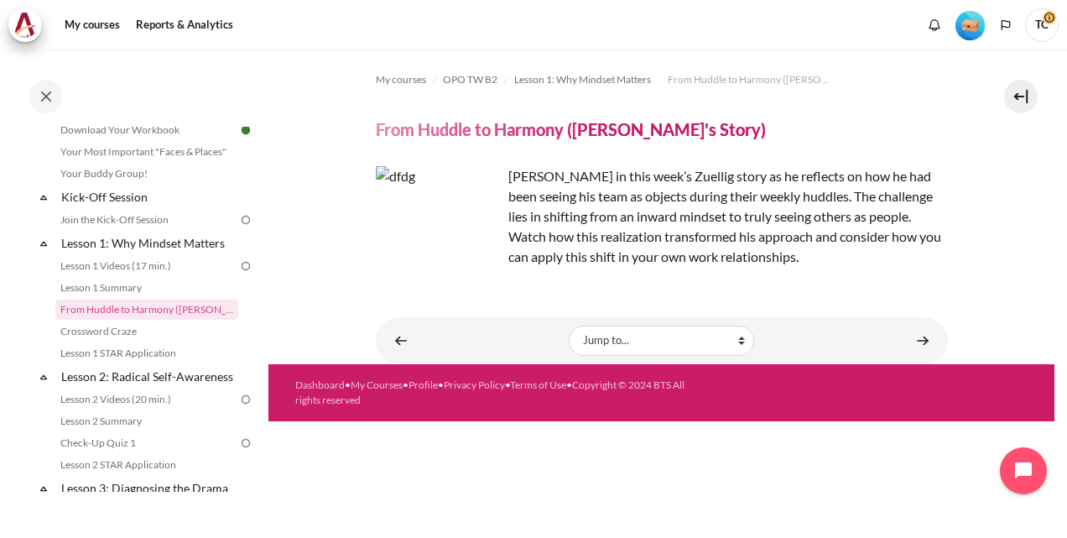
click at [477, 272] on img "Content" at bounding box center [439, 229] width 126 height 126
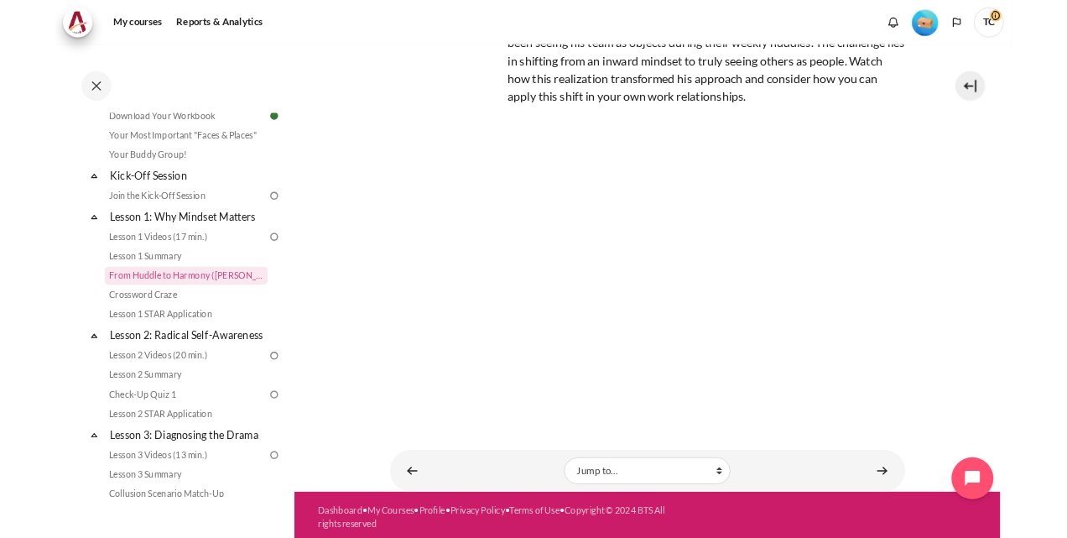
scroll to position [138, 0]
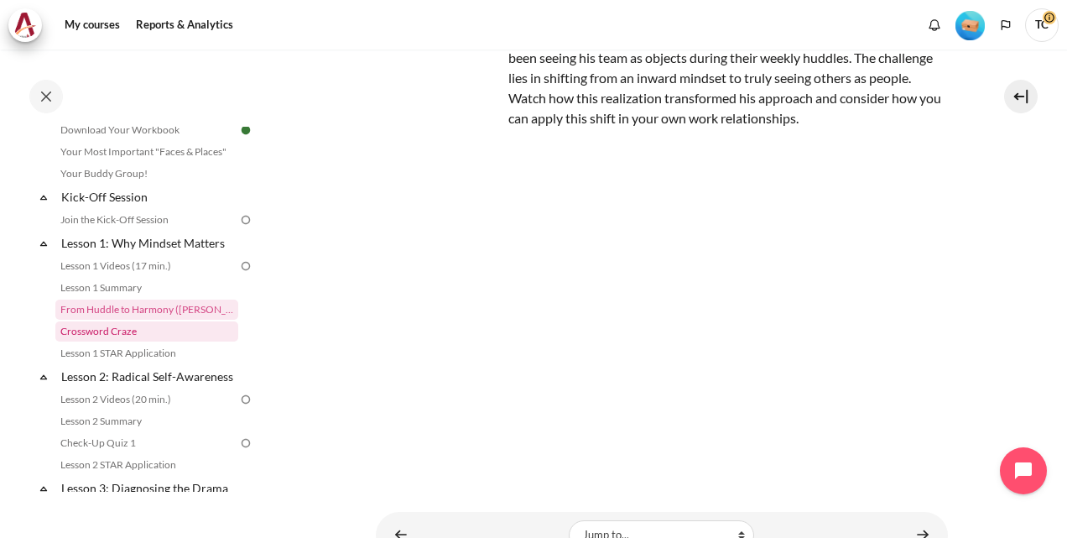
click at [114, 331] on link "Crossword Craze" at bounding box center [146, 331] width 183 height 20
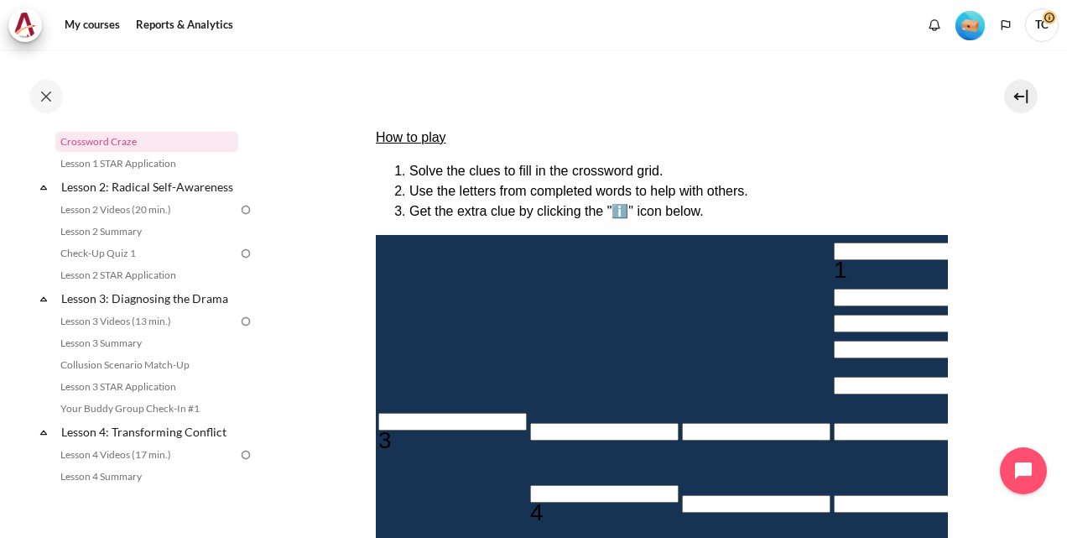
scroll to position [168, 0]
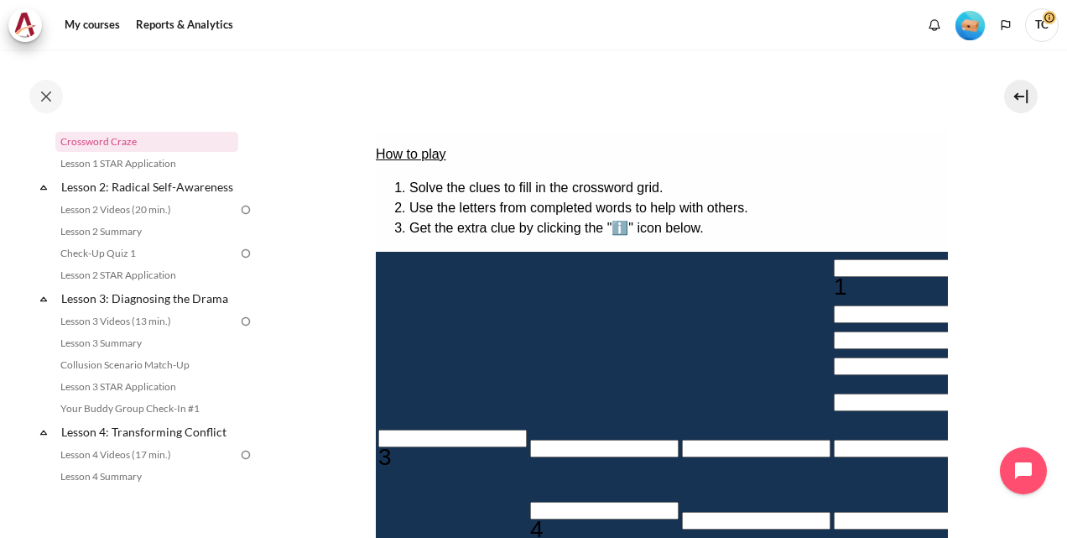
drag, startPoint x: 419, startPoint y: 161, endPoint x: 476, endPoint y: 168, distance: 56.6
click at [422, 159] on u "How to play" at bounding box center [410, 154] width 70 height 14
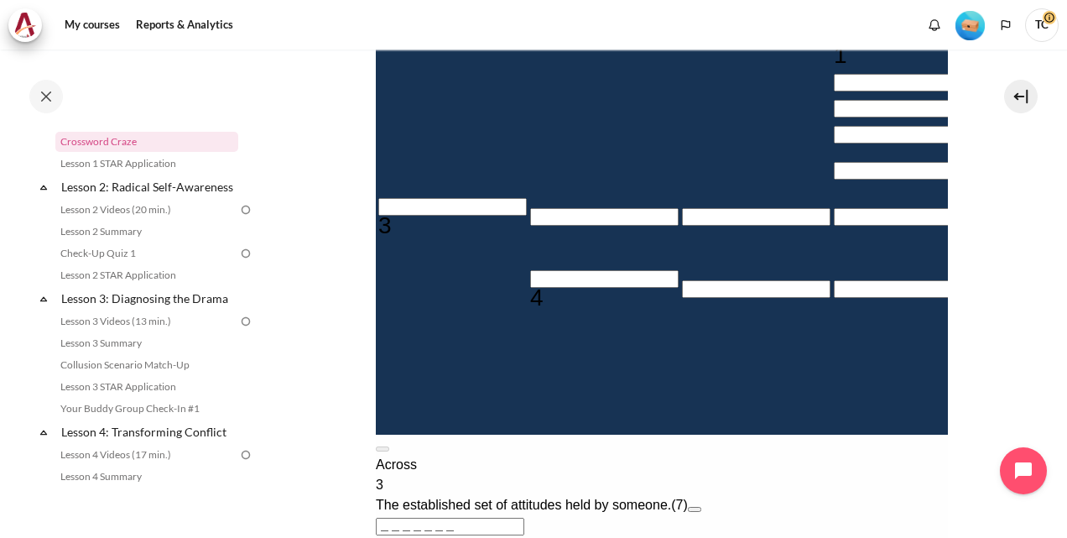
scroll to position [336, 0]
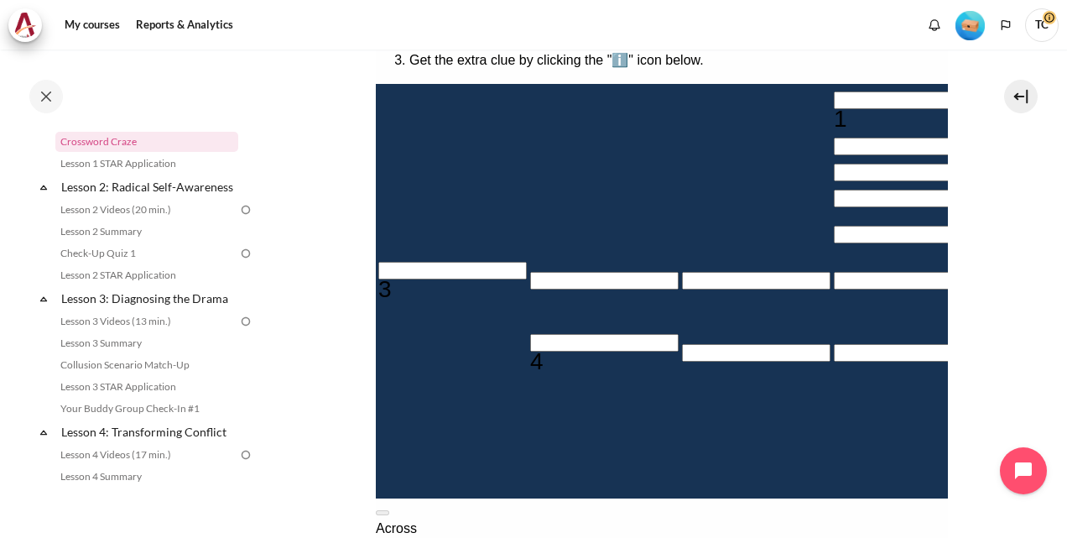
drag, startPoint x: 454, startPoint y: 220, endPoint x: 560, endPoint y: 126, distance: 142.1
click at [529, 170] on div "Empty" at bounding box center [603, 170] width 148 height 0
click at [985, 108] on div "Empty" at bounding box center [1059, 108] width 148 height 0
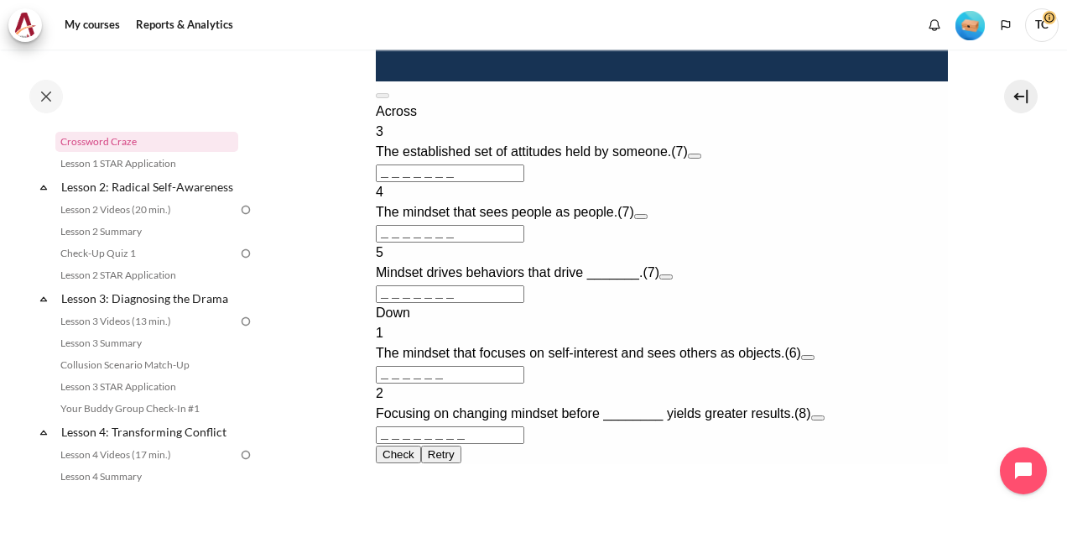
scroll to position [755, 0]
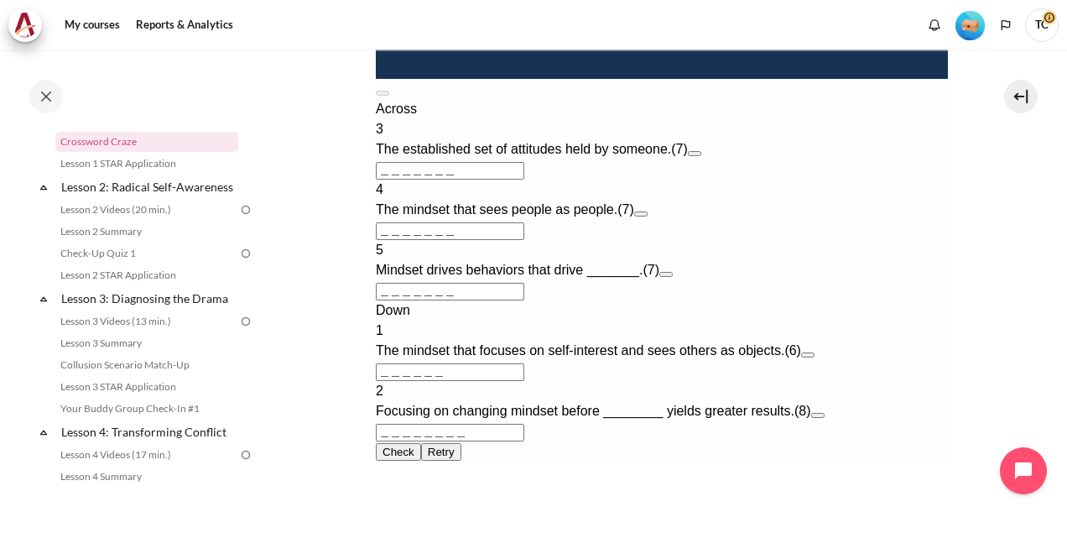
click at [701, 156] on button "Open extra clue for 3 Across. The established set of attitudes held by someone." at bounding box center [693, 153] width 13 height 5
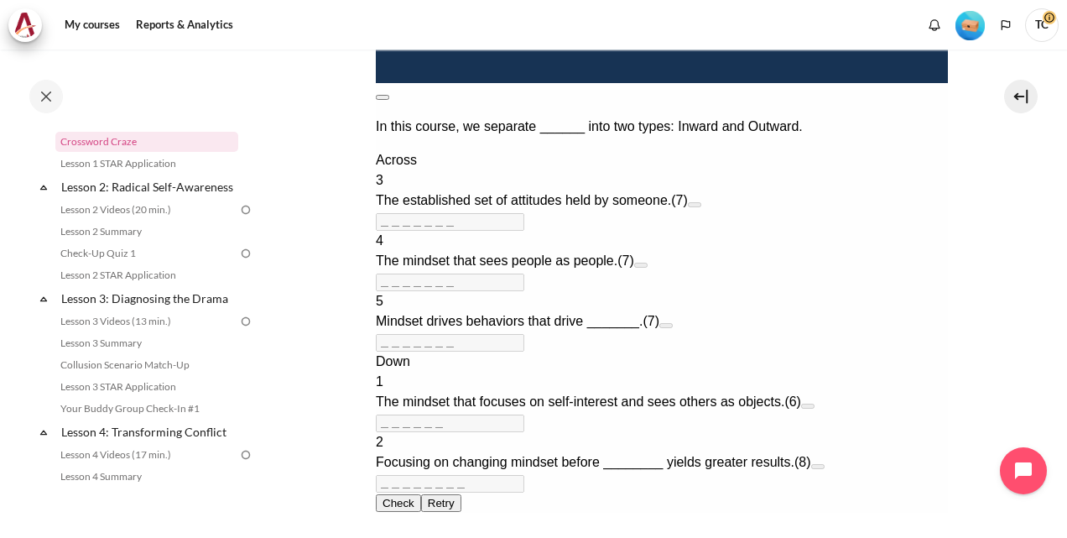
click at [388, 95] on button at bounding box center [381, 97] width 13 height 5
click at [701, 207] on button "Open extra clue for 3 Across. The established set of attitudes held by someone." at bounding box center [693, 204] width 13 height 5
click at [730, 513] on div at bounding box center [661, 513] width 572 height 0
click at [388, 95] on button at bounding box center [381, 97] width 13 height 5
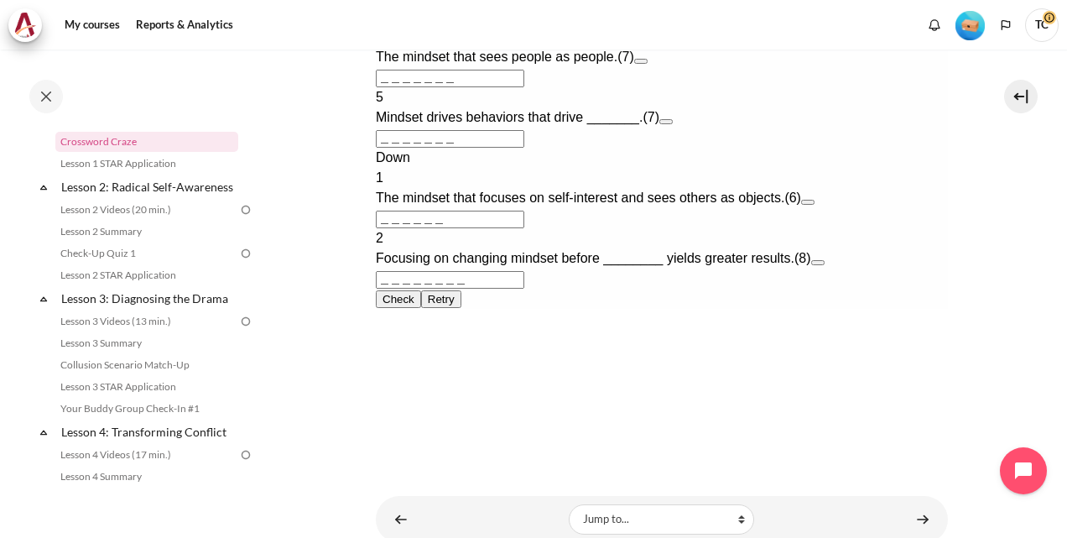
scroll to position [835, 0]
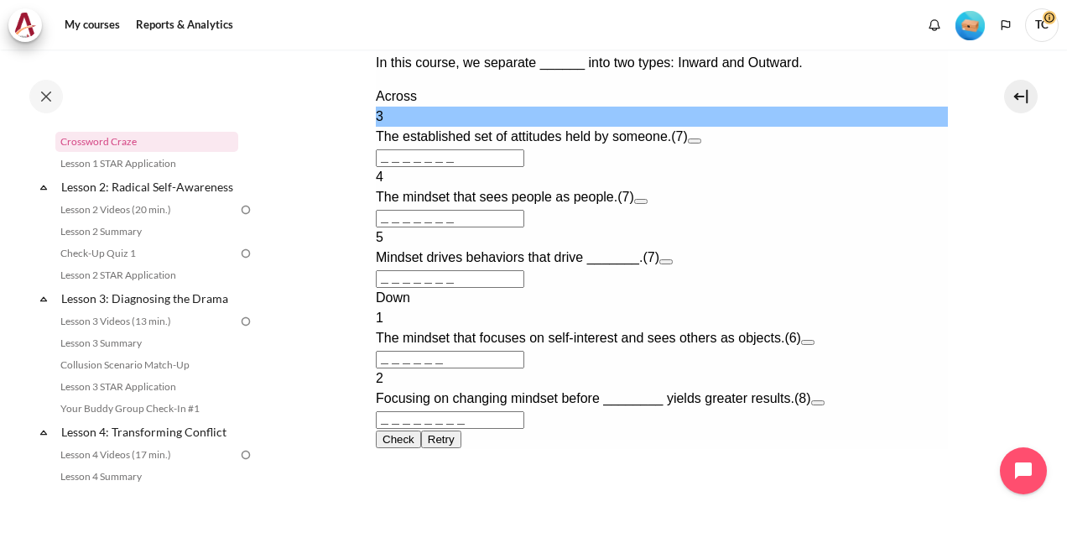
click at [524, 167] on input "＿＿＿＿＿＿＿" at bounding box center [449, 158] width 148 height 18
click at [701, 143] on button "Open extra clue for 3 Across. The established set of attitudes held by someone." at bounding box center [693, 140] width 13 height 5
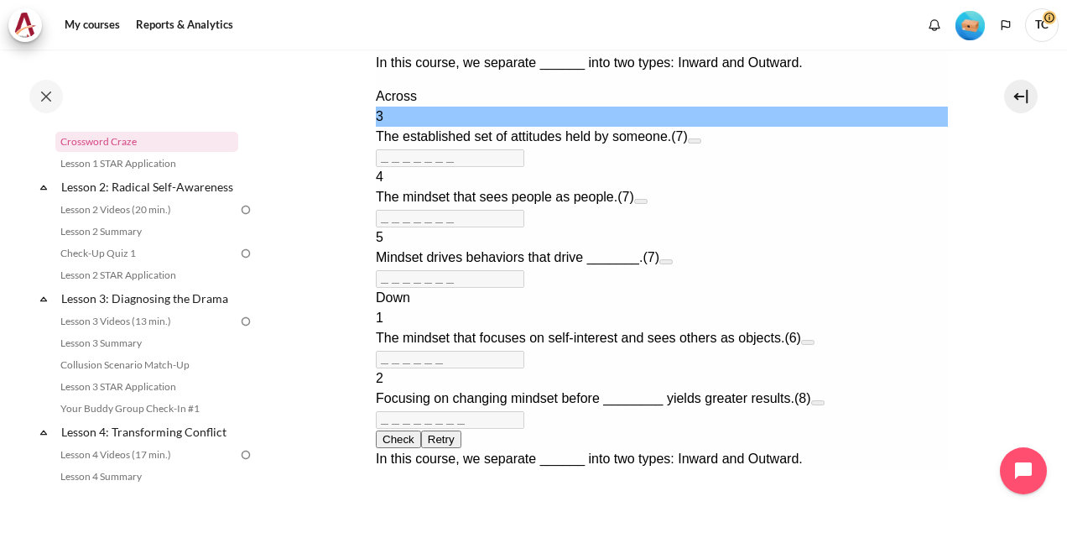
scroll to position [518, 0]
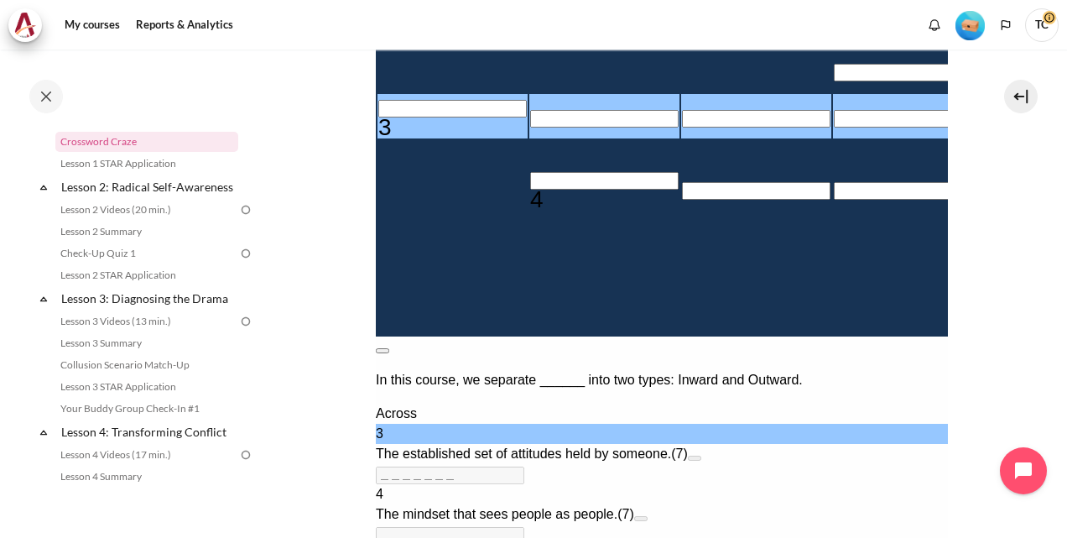
click at [388, 348] on button at bounding box center [381, 350] width 13 height 5
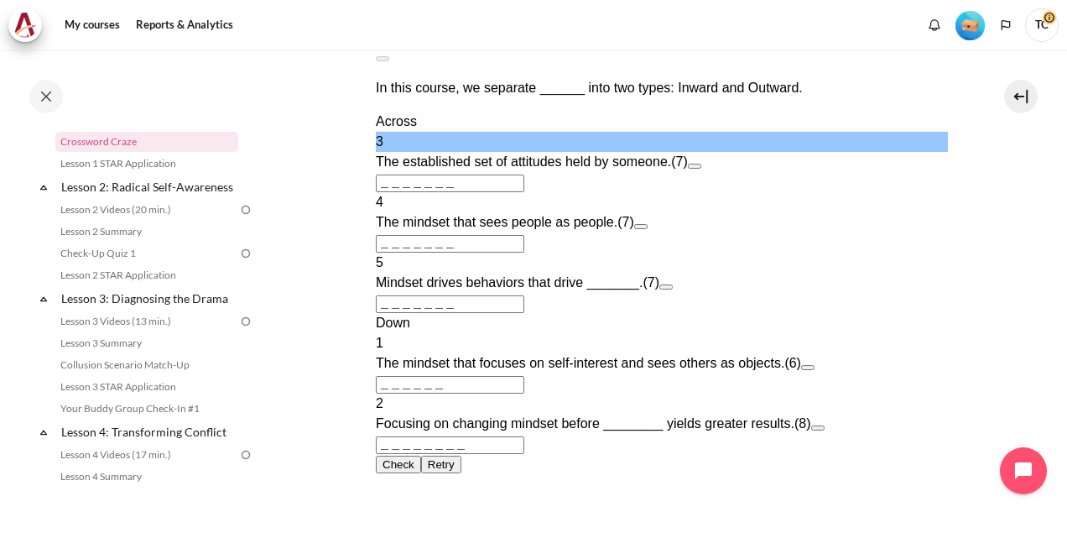
scroll to position [853, 0]
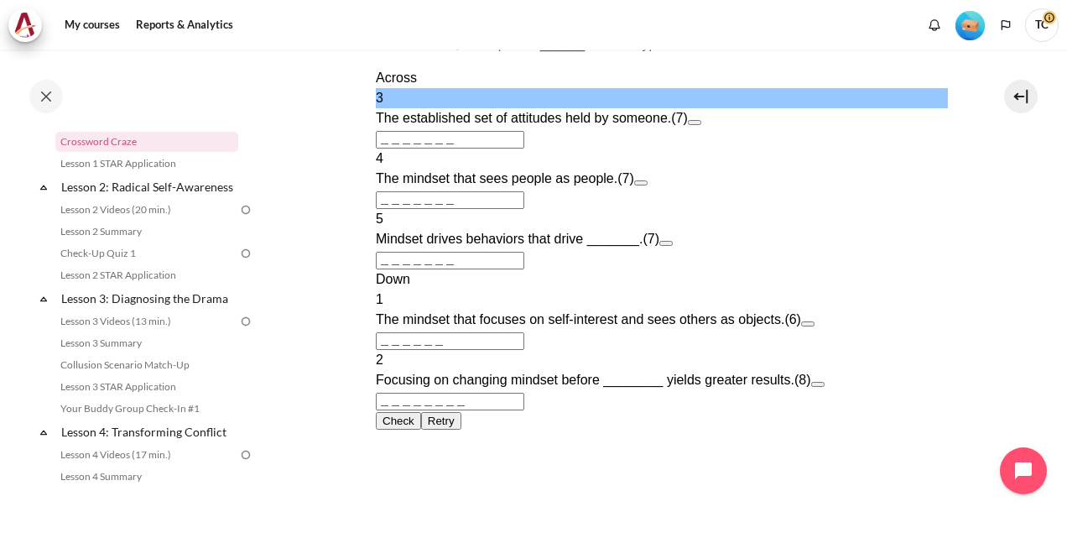
click at [423, 148] on input "＿＿＿＿＿＿＿" at bounding box center [449, 140] width 148 height 18
click at [391, 148] on input "＿＿＿＿＿＿＿" at bounding box center [449, 140] width 148 height 18
click at [379, 108] on div "3" at bounding box center [661, 98] width 572 height 20
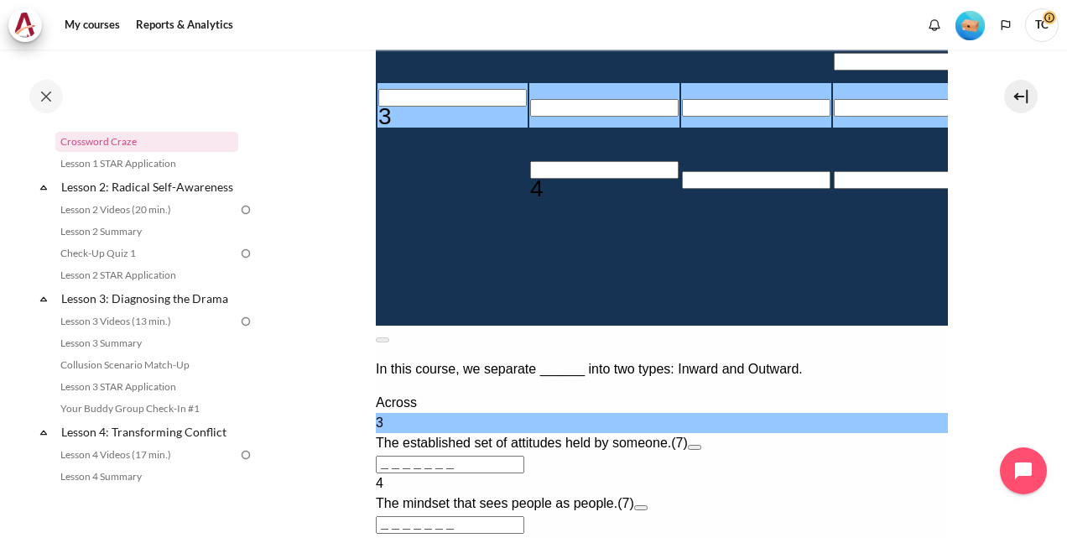
scroll to position [518, 0]
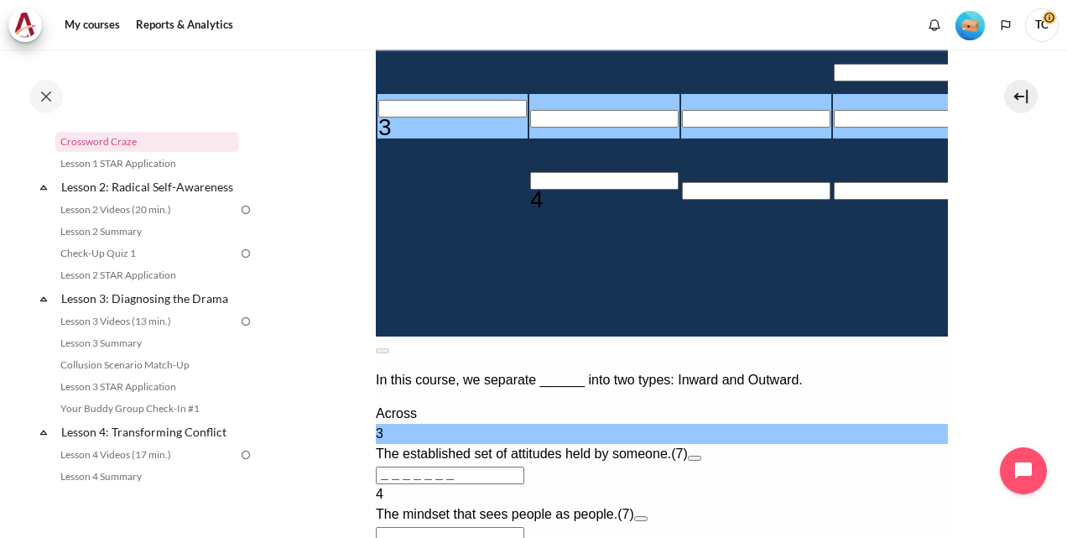
click at [394, 117] on input "Row 6, Column 1. 3 Across. The established set of attitudes held by someone., L…" at bounding box center [452, 109] width 148 height 18
click at [529, 128] on input "Row 6, Column 2. 3 Across. The established set of attitudes held by someone., L…" at bounding box center [603, 119] width 148 height 18
click at [681, 128] on input "Row 6, Column 3. 3 Across. The established set of attitudes held by someone., L…" at bounding box center [755, 119] width 148 height 18
click at [833, 128] on input "Row 6, Column 4. 3 Across. The established set of attitudes held by someone., L…" at bounding box center [907, 119] width 148 height 18
click at [388, 117] on input "Row 6, Column 1. 3 Across. The established set of attitudes held by someone., L…" at bounding box center [452, 109] width 148 height 18
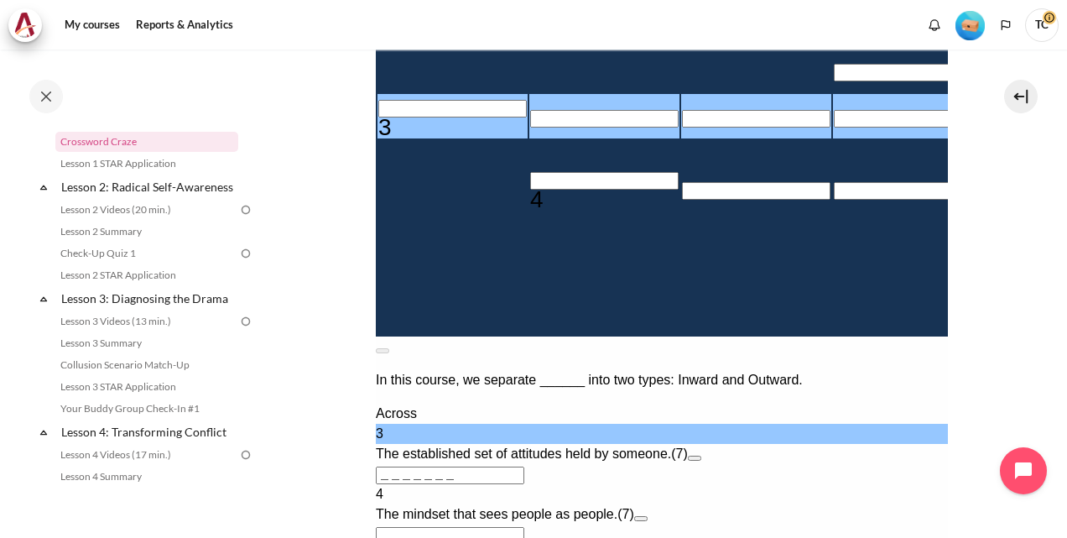
click at [529, 128] on input "Row 6, Column 2. 3 Across. The established set of attitudes held by someone., L…" at bounding box center [603, 119] width 148 height 18
click at [681, 128] on input "Row 6, Column 3. 3 Across. The established set of attitudes held by someone., L…" at bounding box center [755, 119] width 148 height 18
click at [833, 128] on input "Row 6, Column 4. 3 Across. The established set of attitudes held by someone., L…" at bounding box center [907, 119] width 148 height 18
click at [985, 128] on input "Row 6, Column 5. 3 Across. The established set of attitudes held by someone., L…" at bounding box center [1059, 119] width 148 height 18
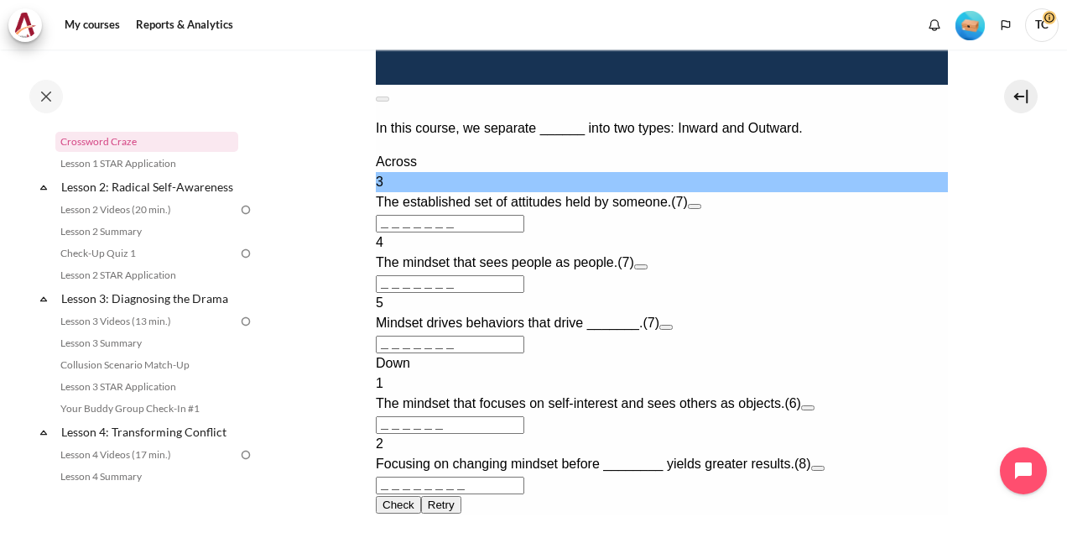
scroll to position [853, 0]
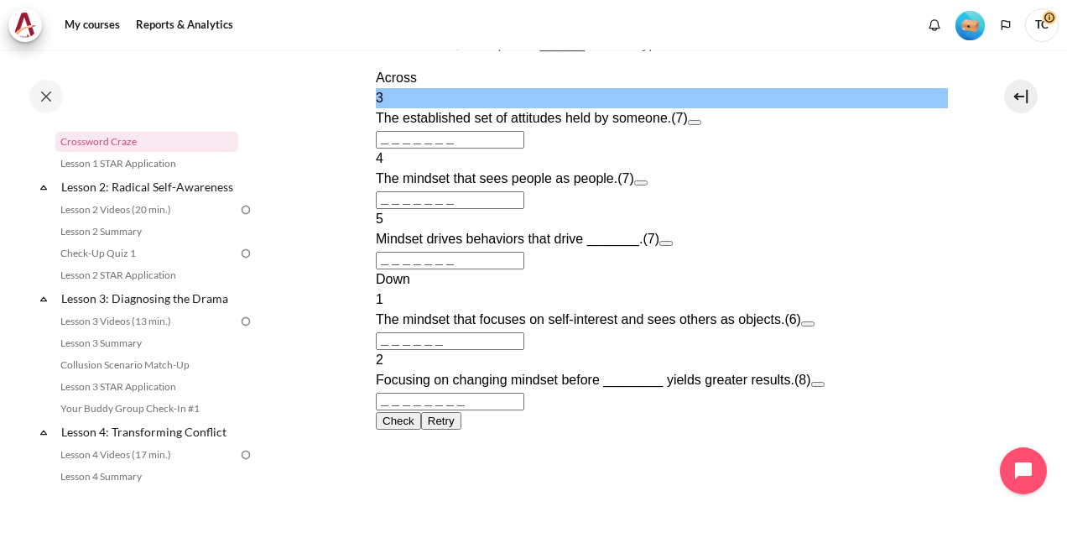
click at [510, 209] on input "＿＿＿＿＿＿＿" at bounding box center [449, 200] width 148 height 18
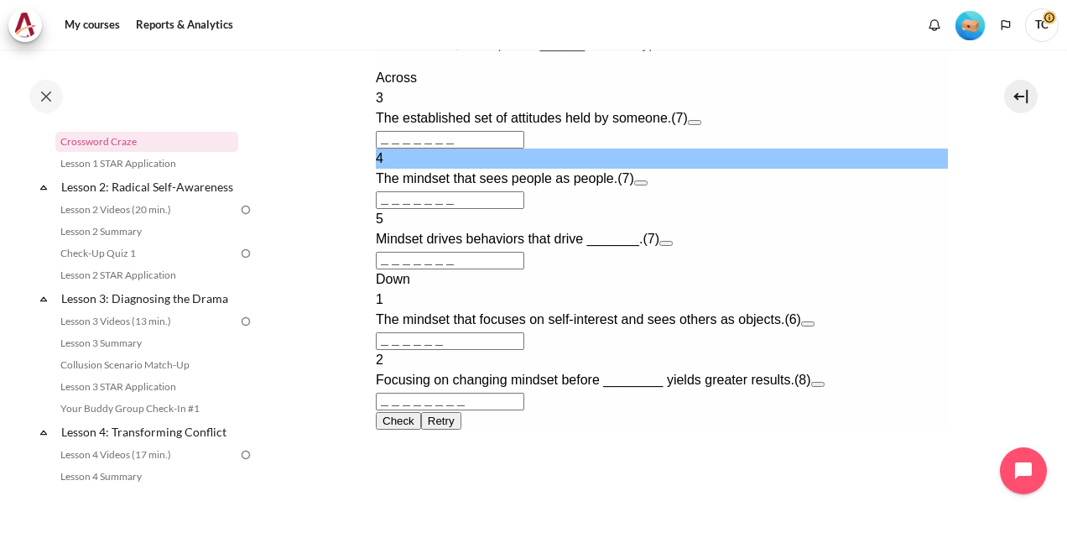
scroll to position [1016, 0]
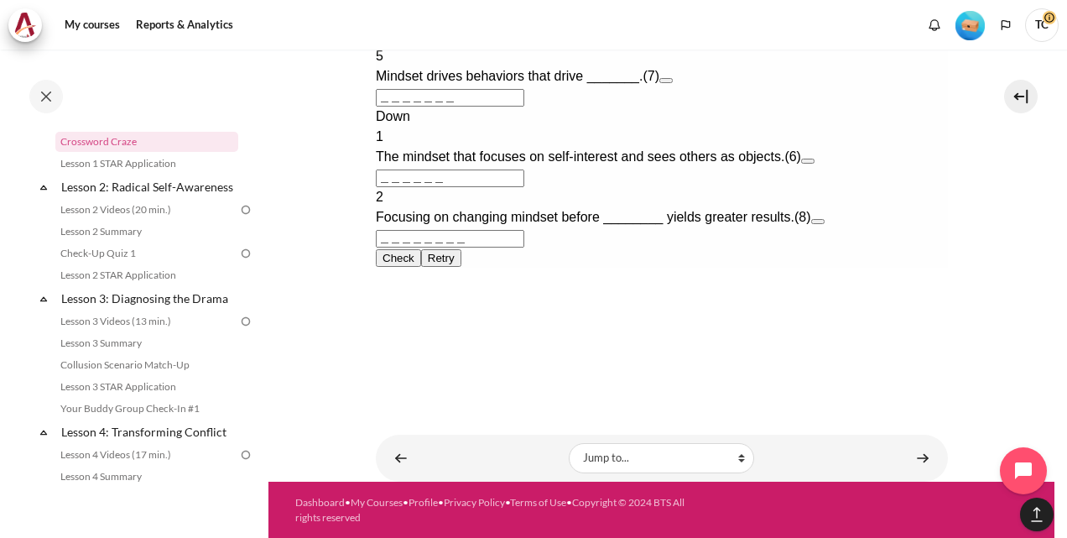
click at [420, 267] on button "Check Check the characters. The responses will be marked as correct, incorrect,…" at bounding box center [397, 258] width 45 height 18
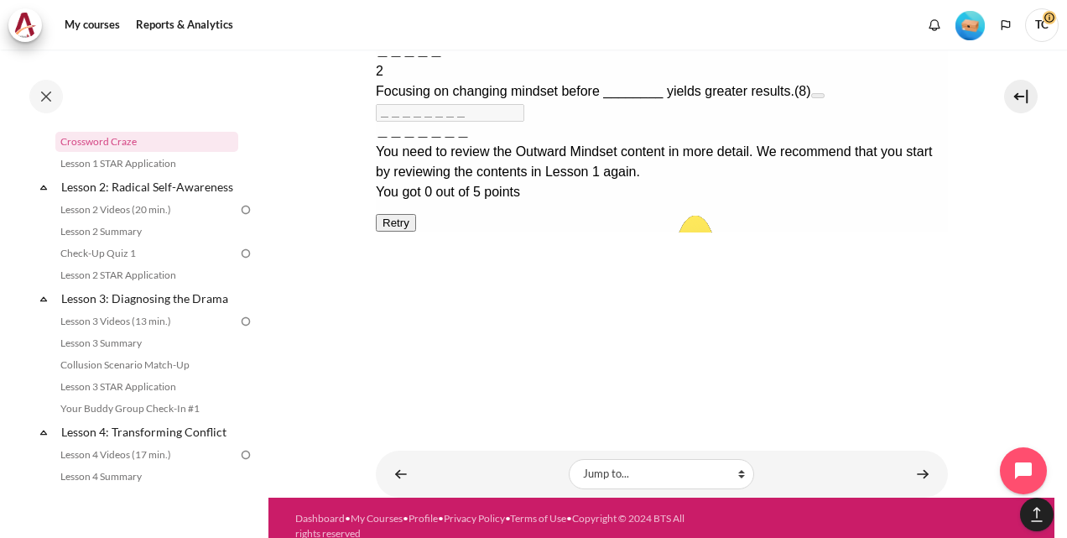
scroll to position [1218, 0]
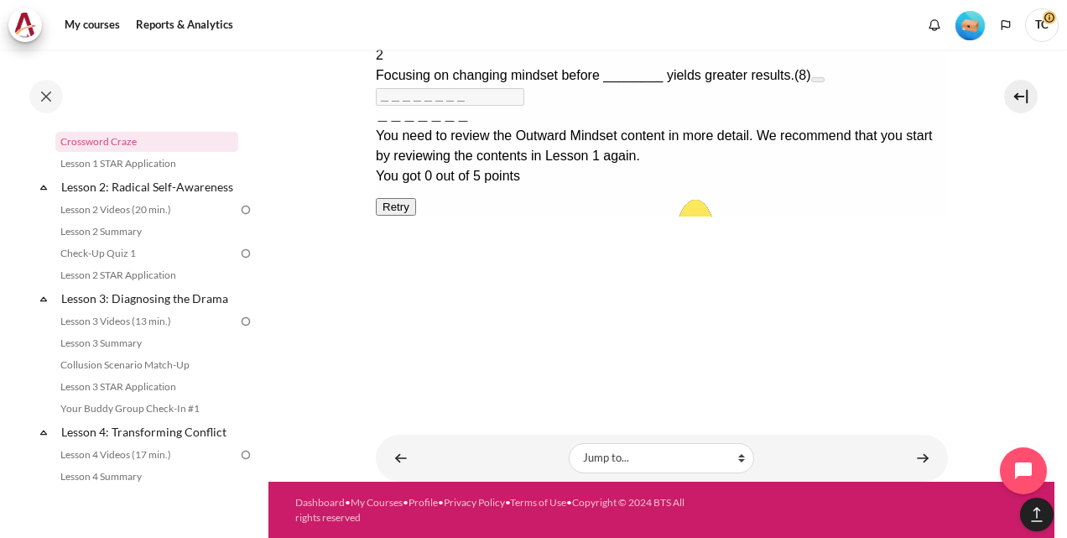
click at [836, 166] on div "You need to review the Outward Mindset content in more detail. We recommend tha…" at bounding box center [661, 146] width 572 height 40
click at [415, 216] on button "Retry Retry the task. Reset all responses and start the task over again." at bounding box center [395, 207] width 40 height 18
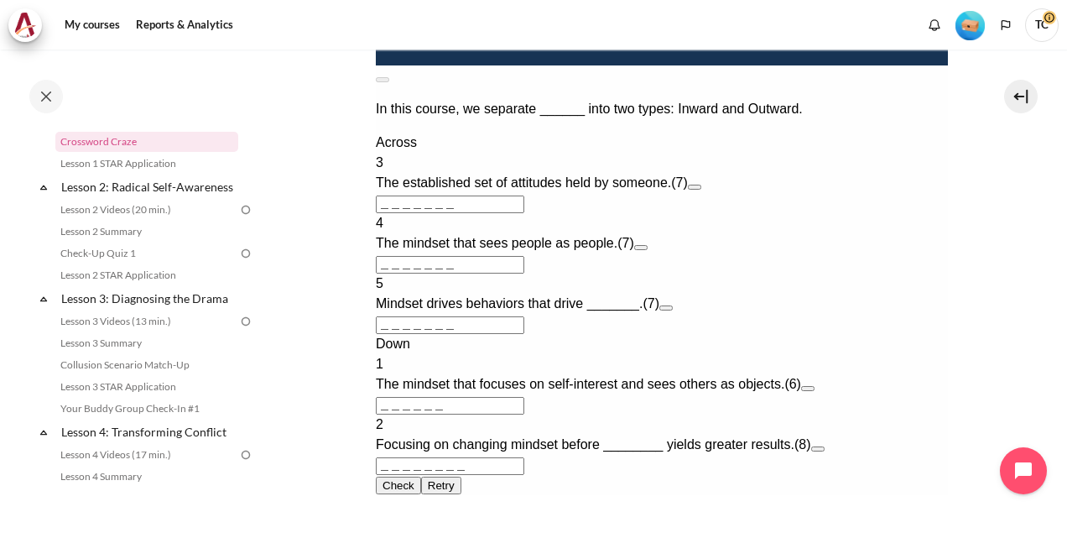
scroll to position [680, 0]
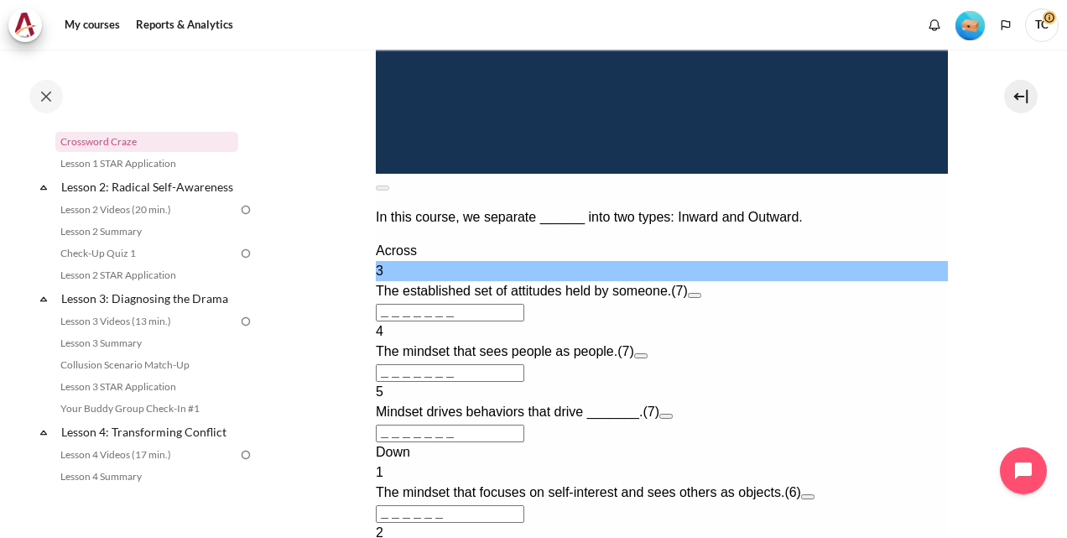
click at [429, 321] on input "＿＿＿＿＿＿＿" at bounding box center [449, 313] width 148 height 18
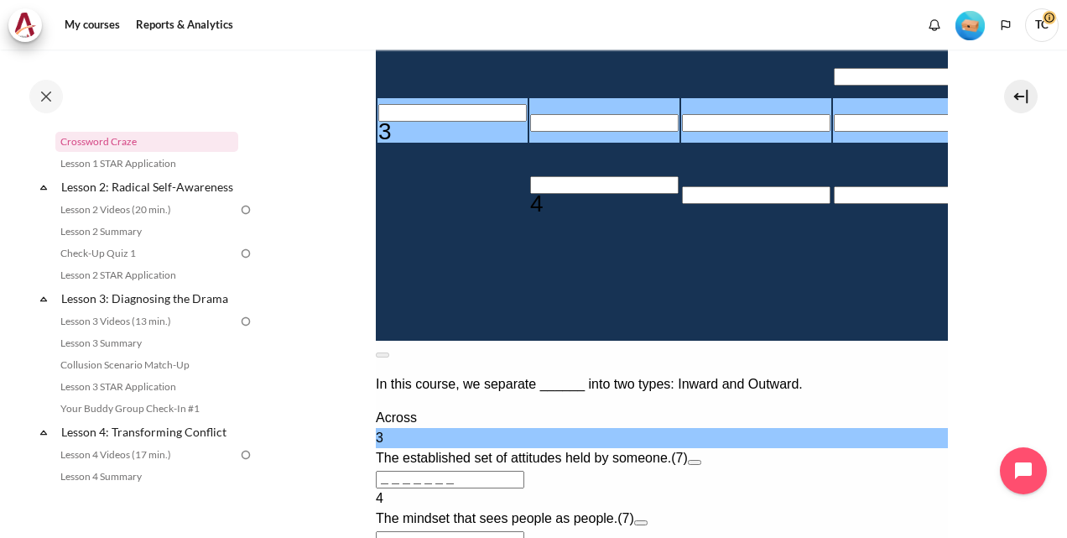
scroll to position [513, 0]
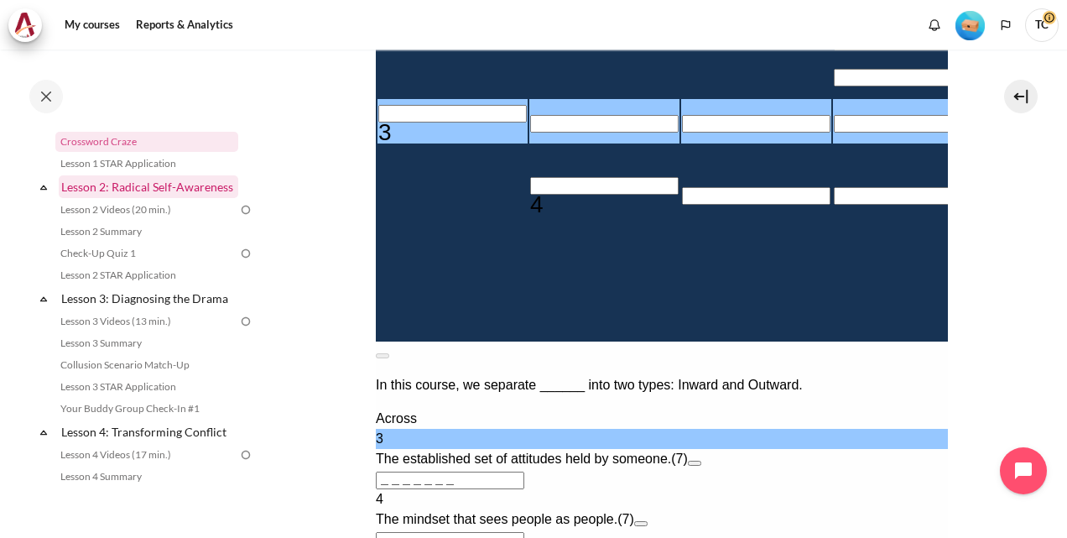
click at [158, 190] on link "Lesson 2: Radical Self-Awareness" at bounding box center [149, 186] width 180 height 23
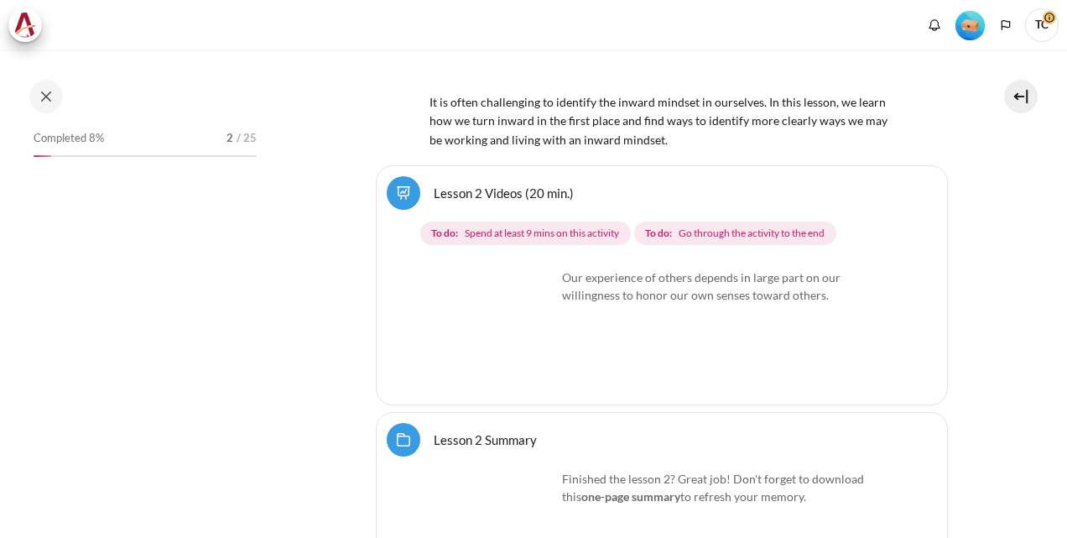
scroll to position [3989, 0]
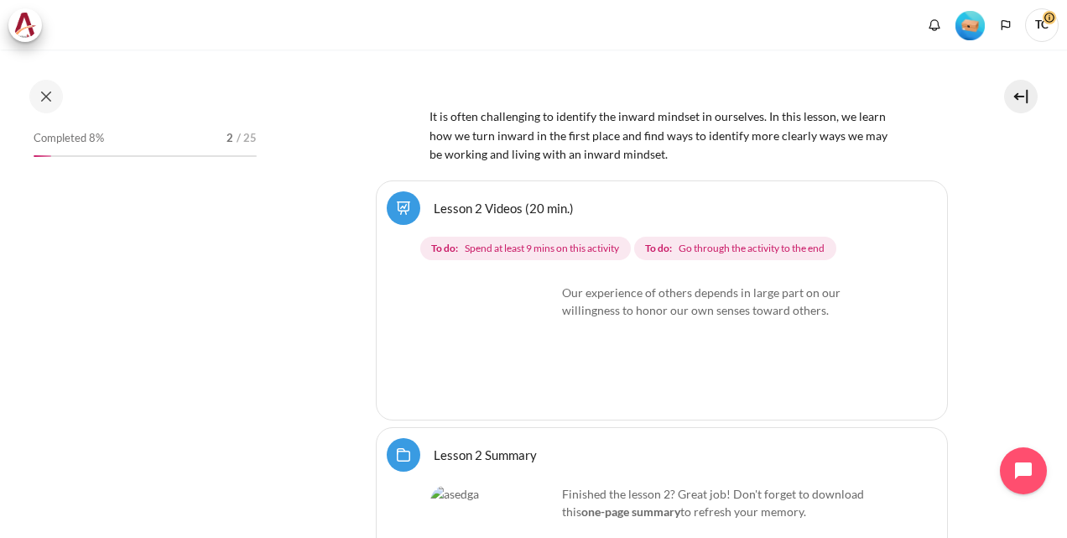
click at [533, 200] on link "Lesson 2 Videos (20 min.)" at bounding box center [504, 208] width 140 height 16
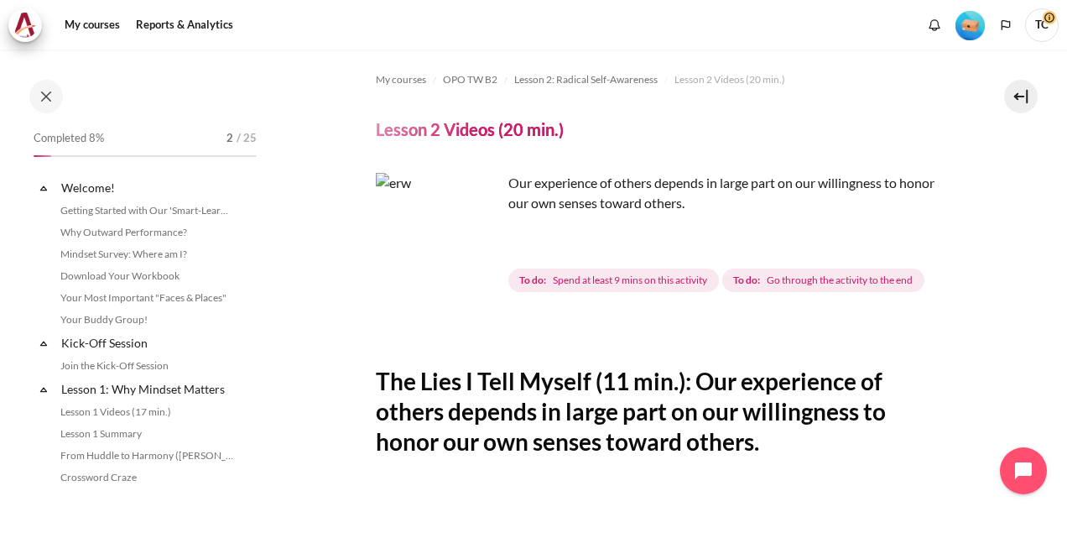
scroll to position [253, 0]
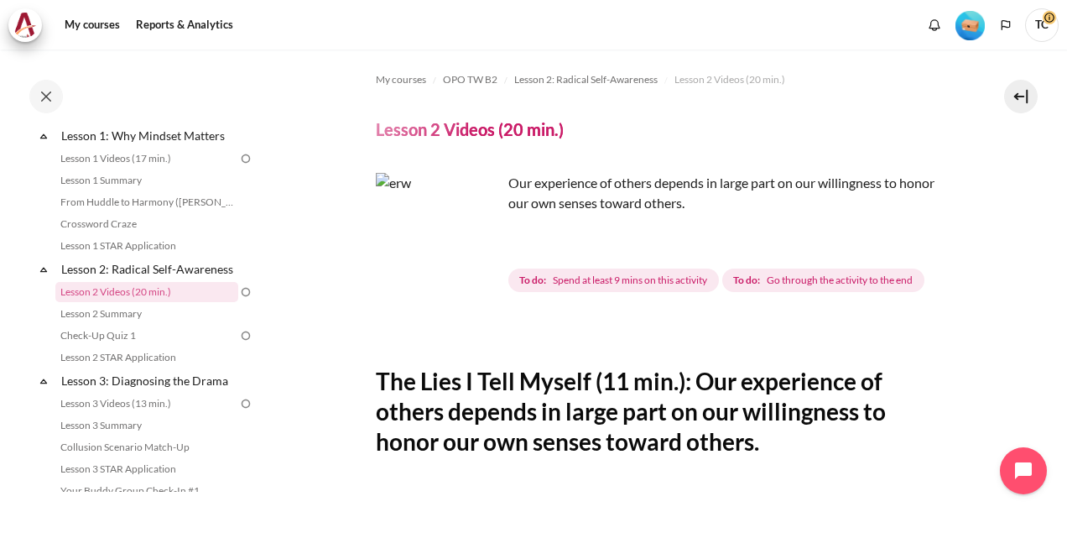
click at [488, 122] on h4 "Lesson 2 Videos (20 min.)" at bounding box center [470, 129] width 188 height 22
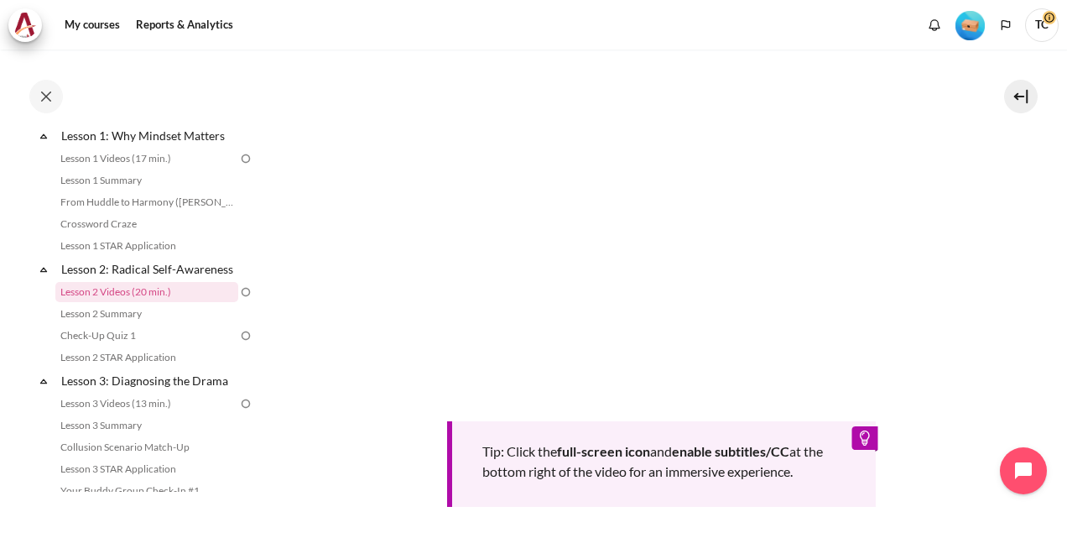
scroll to position [416, 0]
